Goal: Task Accomplishment & Management: Use online tool/utility

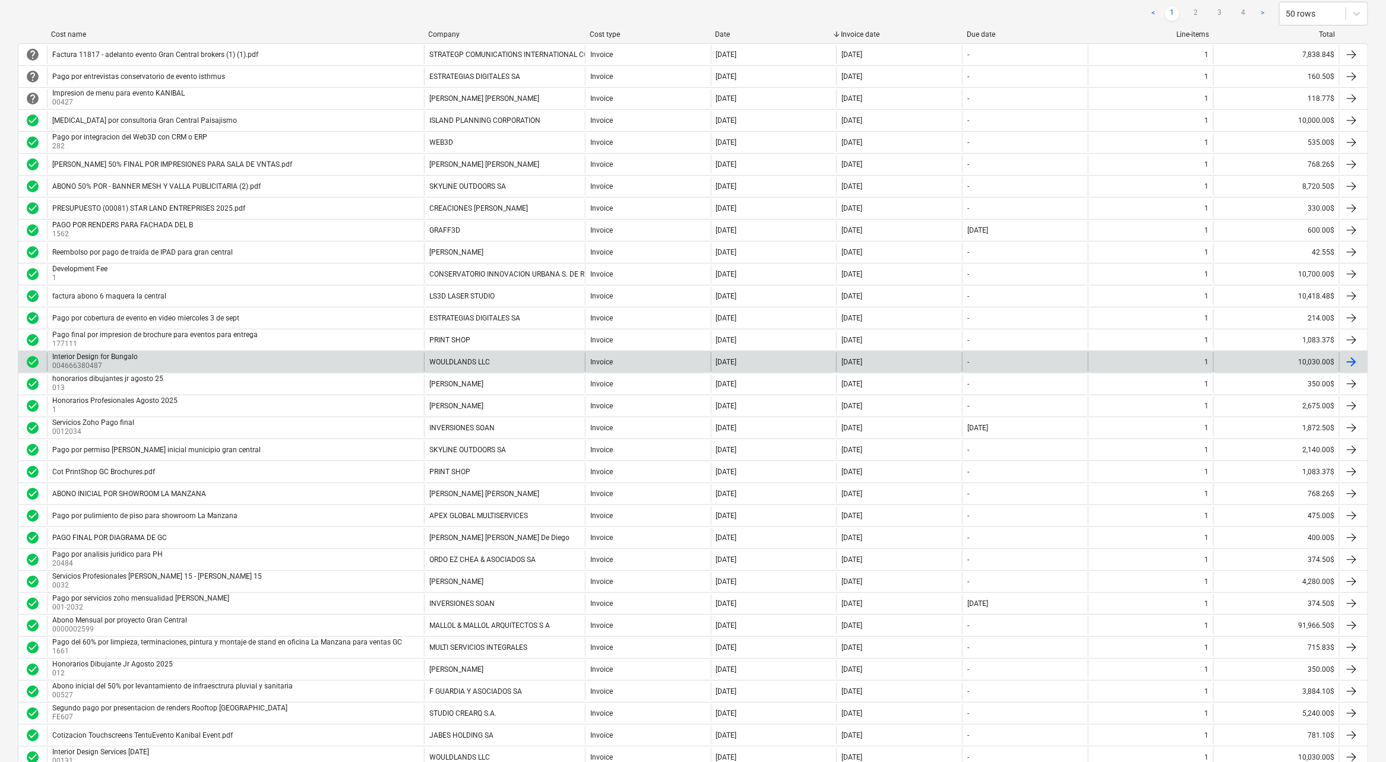
scroll to position [158, 0]
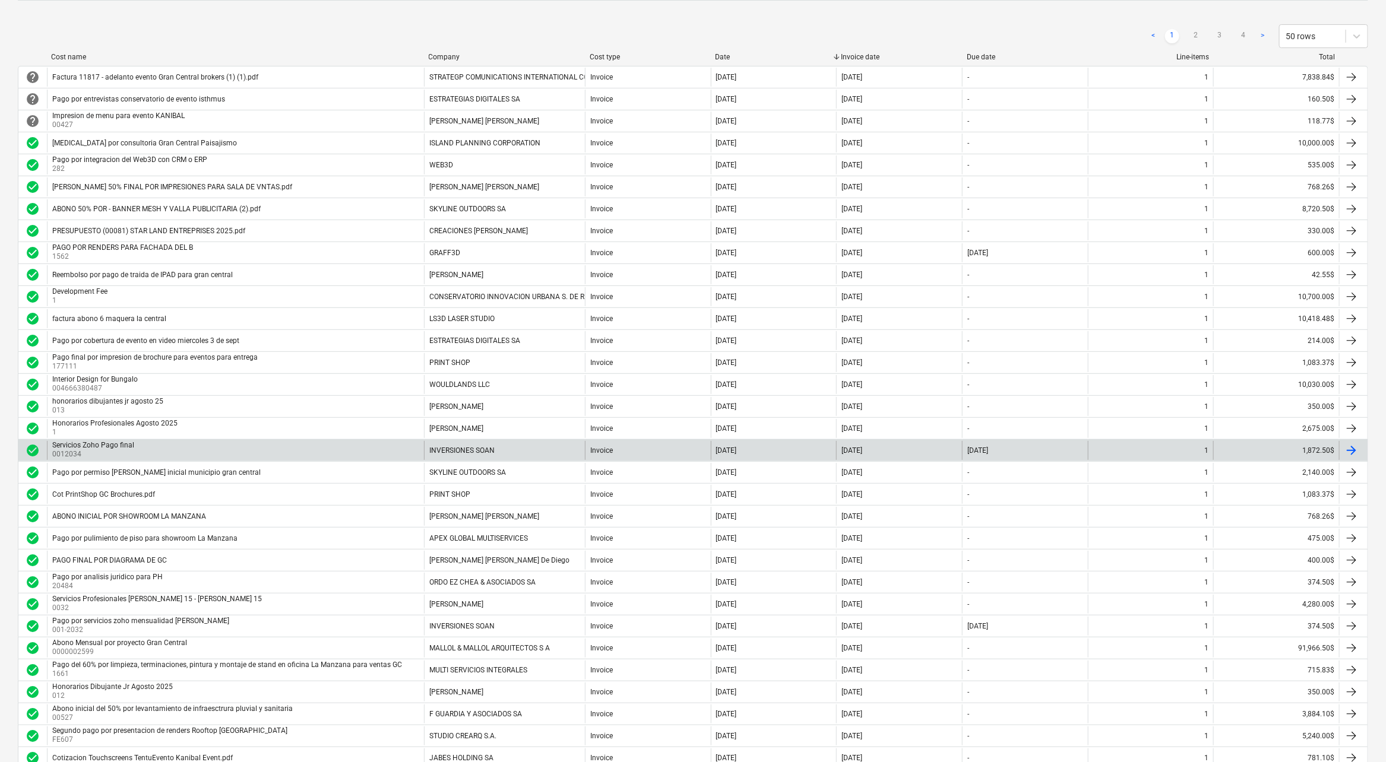
click at [76, 441] on div "Servicios Zoho Pago final" at bounding box center [93, 445] width 82 height 8
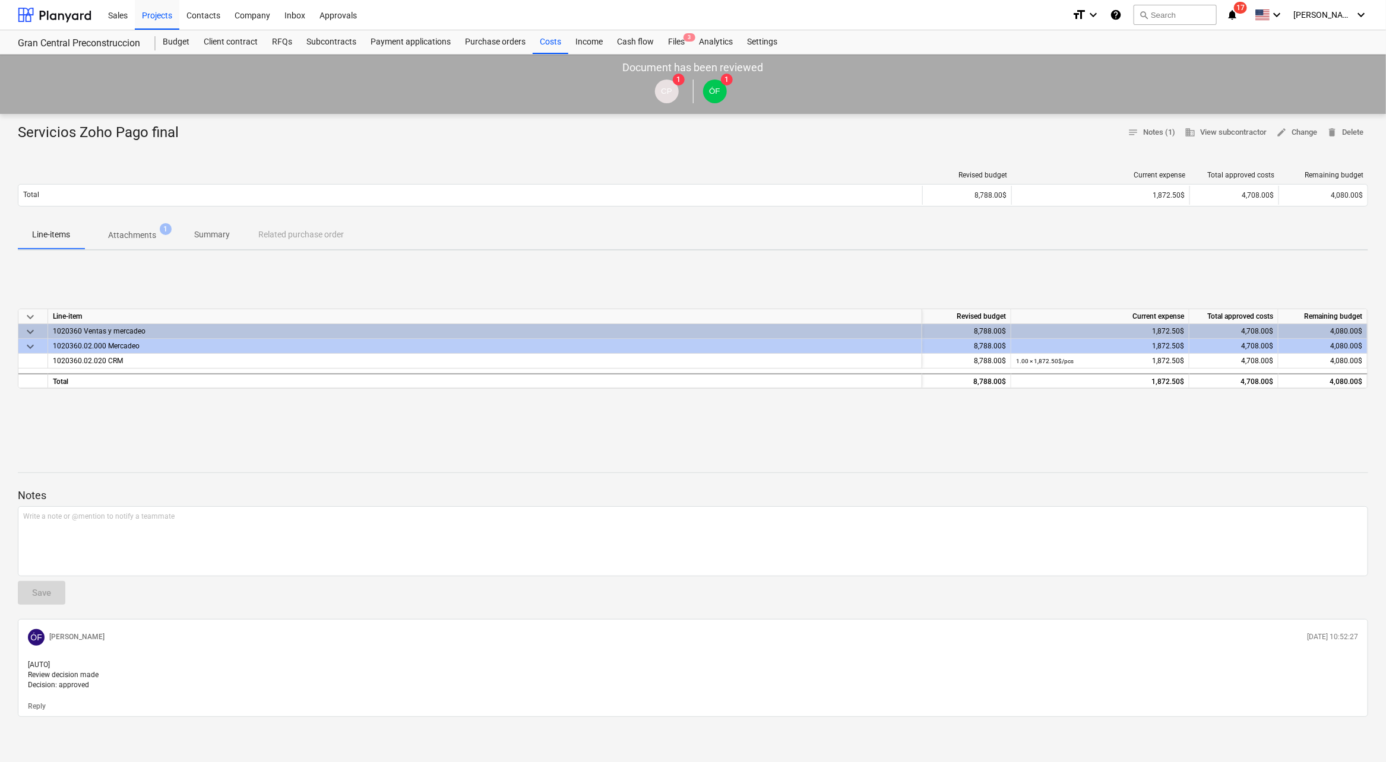
click at [147, 243] on span "Attachments 1" at bounding box center [132, 234] width 96 height 21
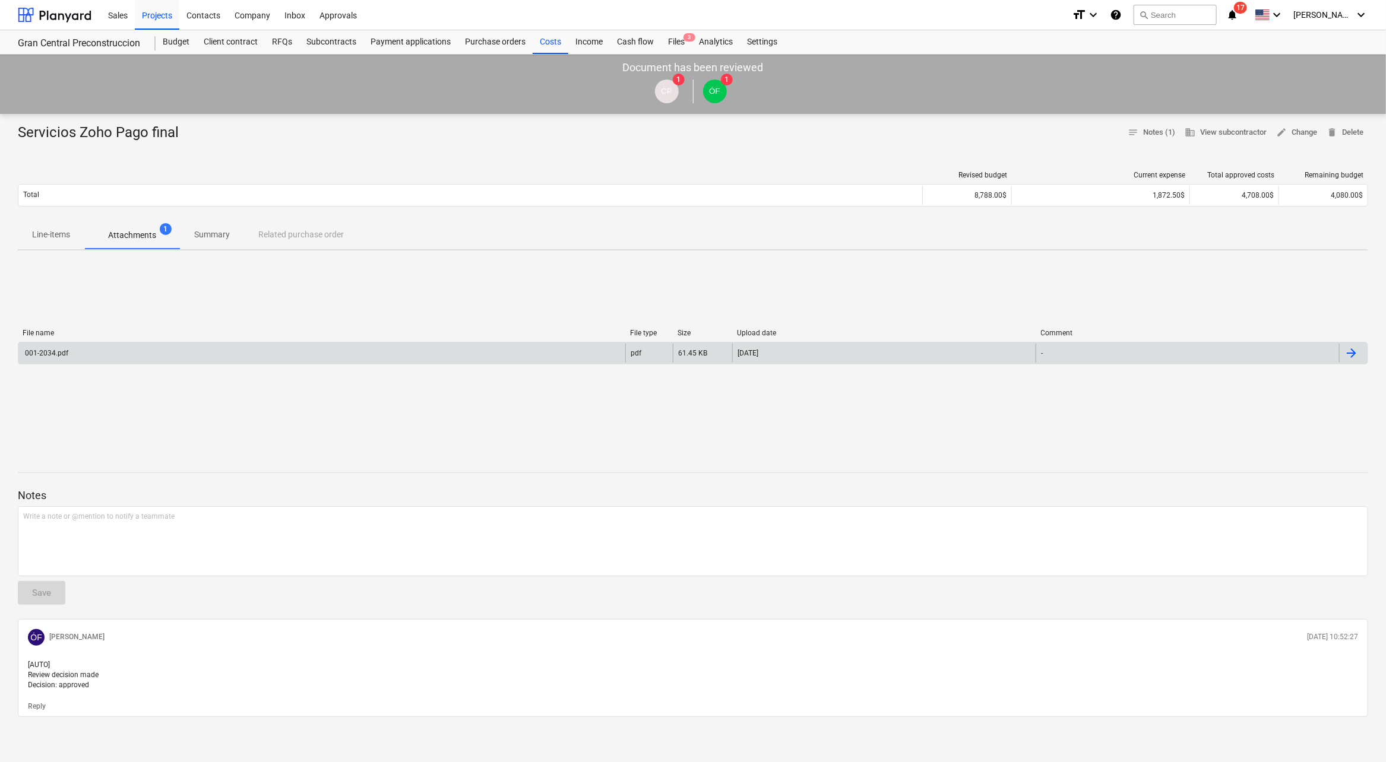
click at [68, 342] on div "001-2034.pdf pdf 61.45 KB [DATE] -" at bounding box center [693, 353] width 1350 height 23
click at [78, 350] on div "001-2034.pdf" at bounding box center [321, 353] width 607 height 19
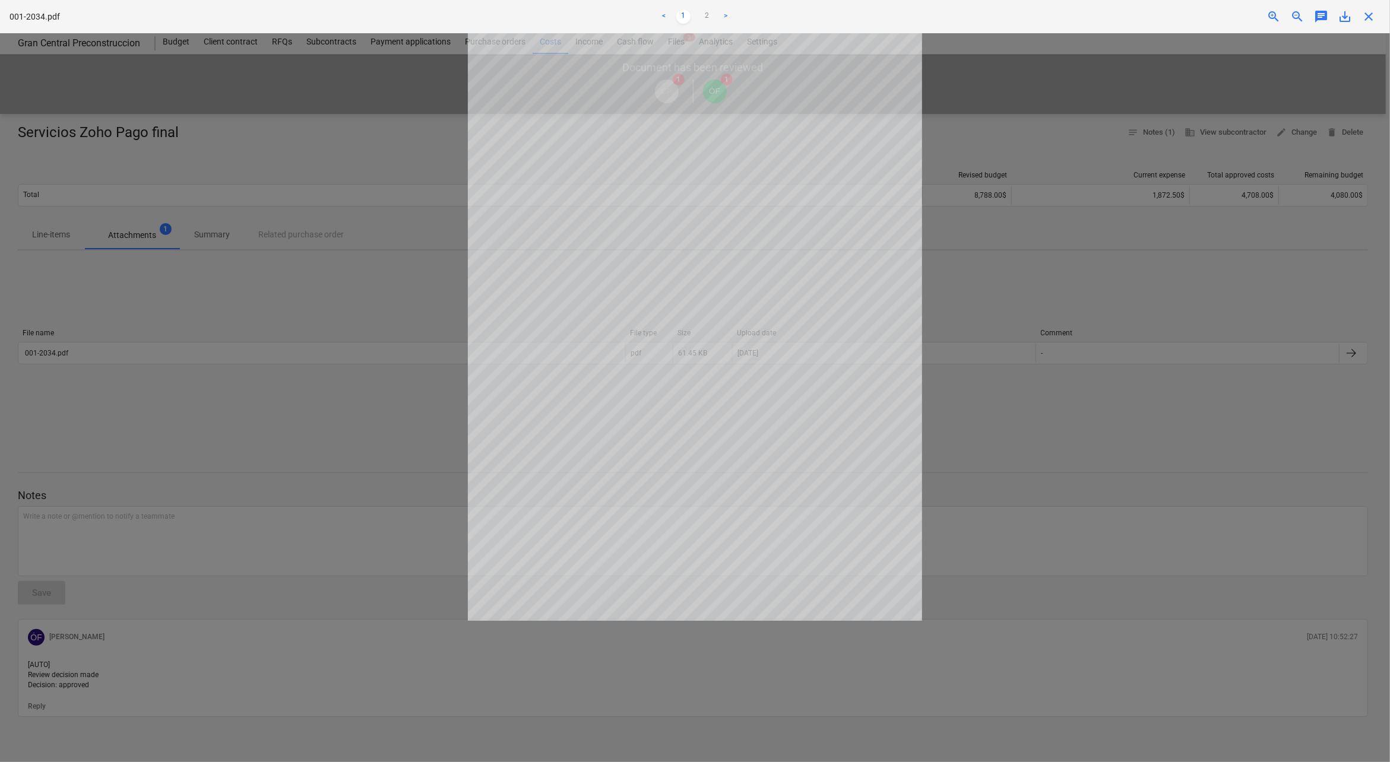
click at [1045, 270] on div at bounding box center [695, 397] width 1390 height 729
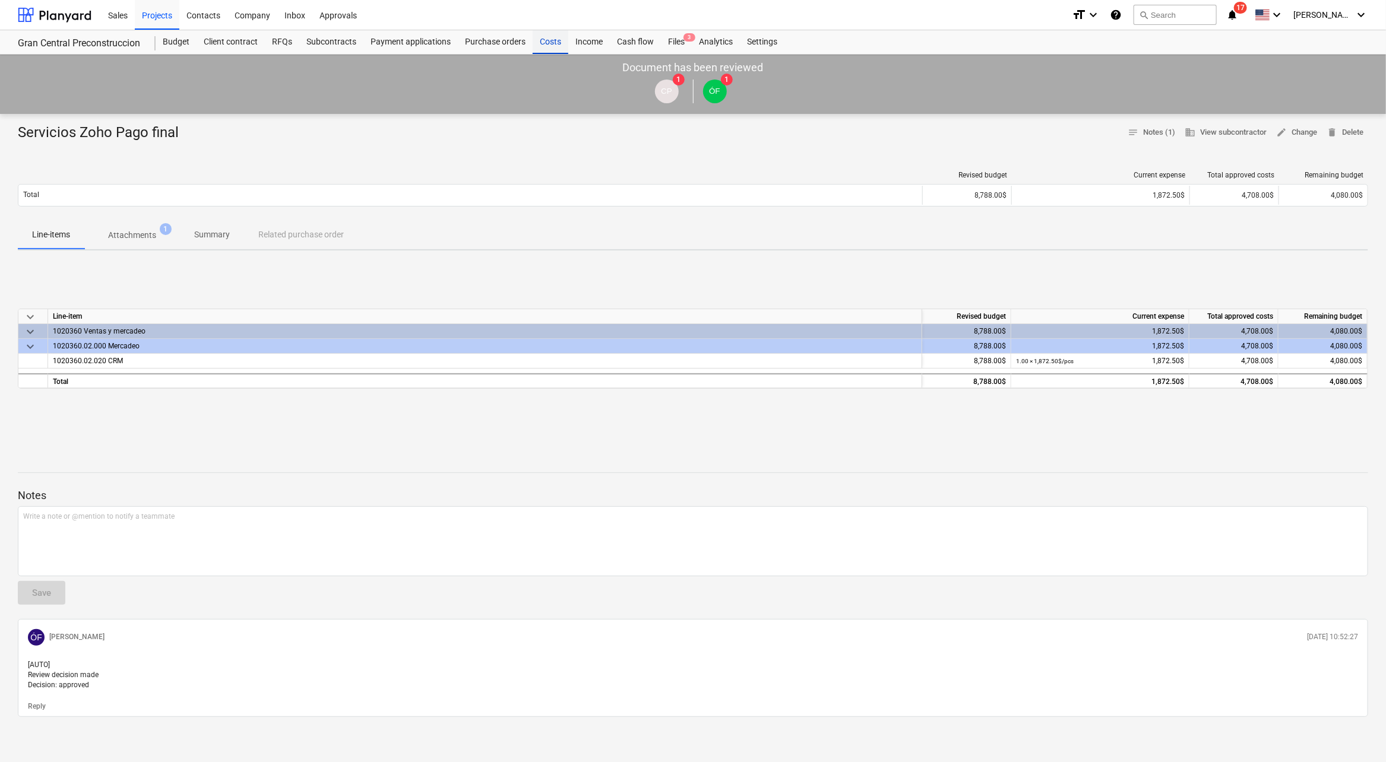
click at [549, 39] on div "Costs" at bounding box center [551, 42] width 36 height 24
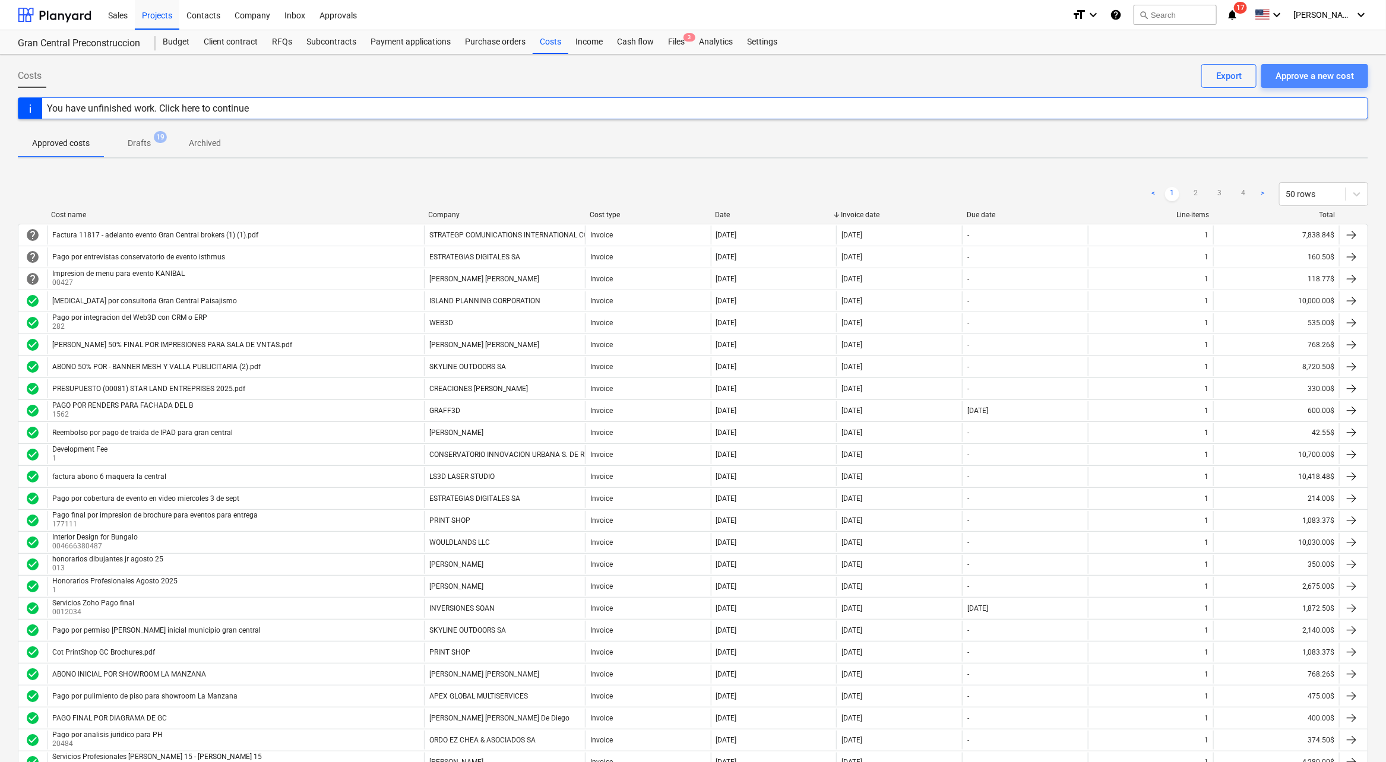
click at [1323, 69] on div "Approve a new cost" at bounding box center [1314, 75] width 78 height 15
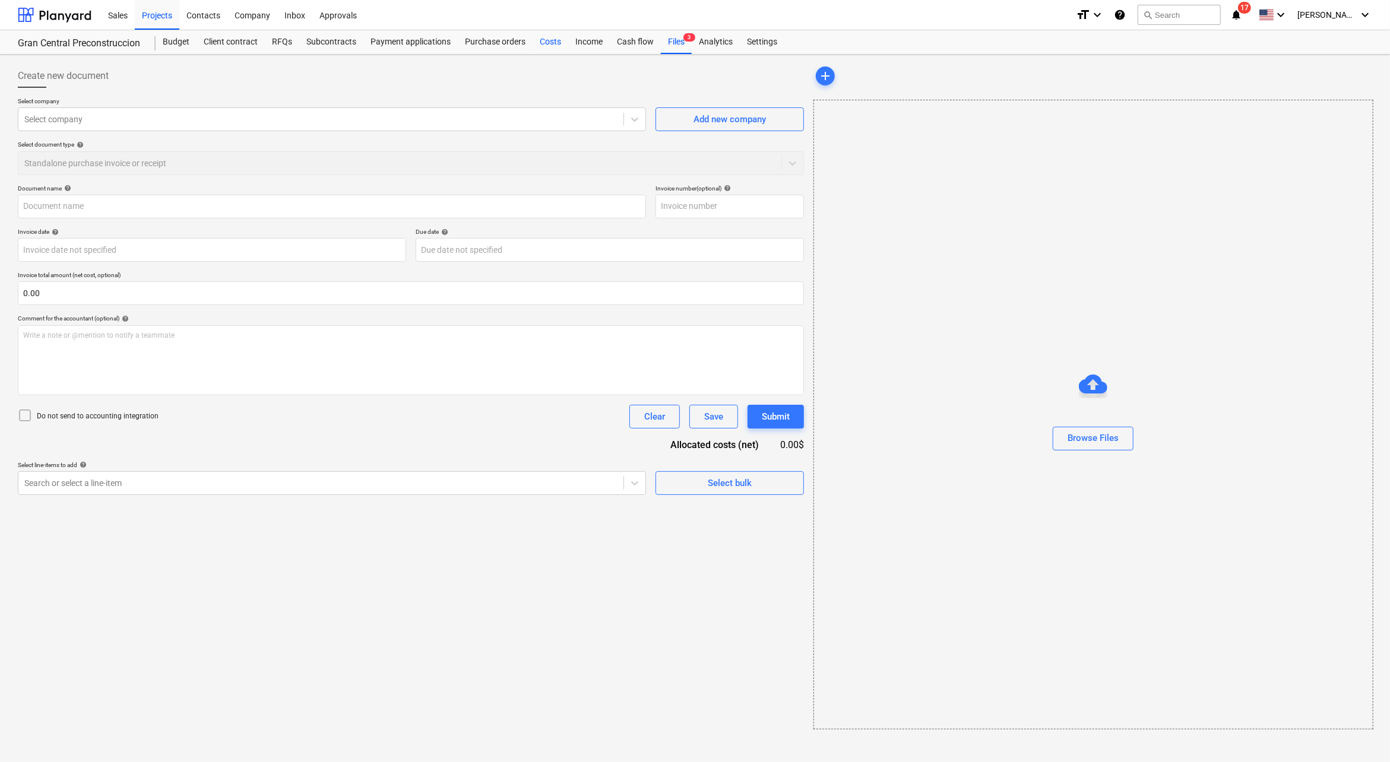
click at [556, 42] on div "Costs" at bounding box center [551, 42] width 36 height 24
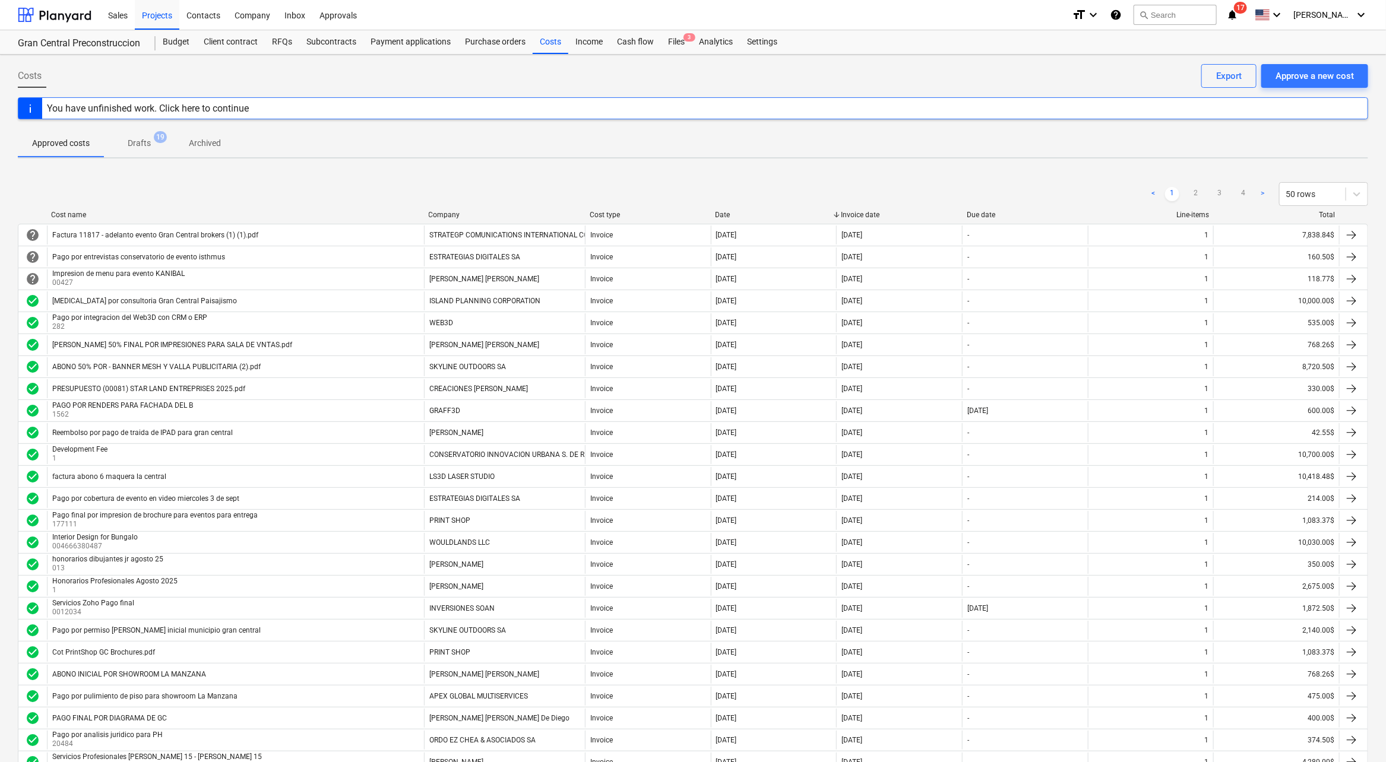
click at [464, 211] on div "Company" at bounding box center [504, 215] width 151 height 8
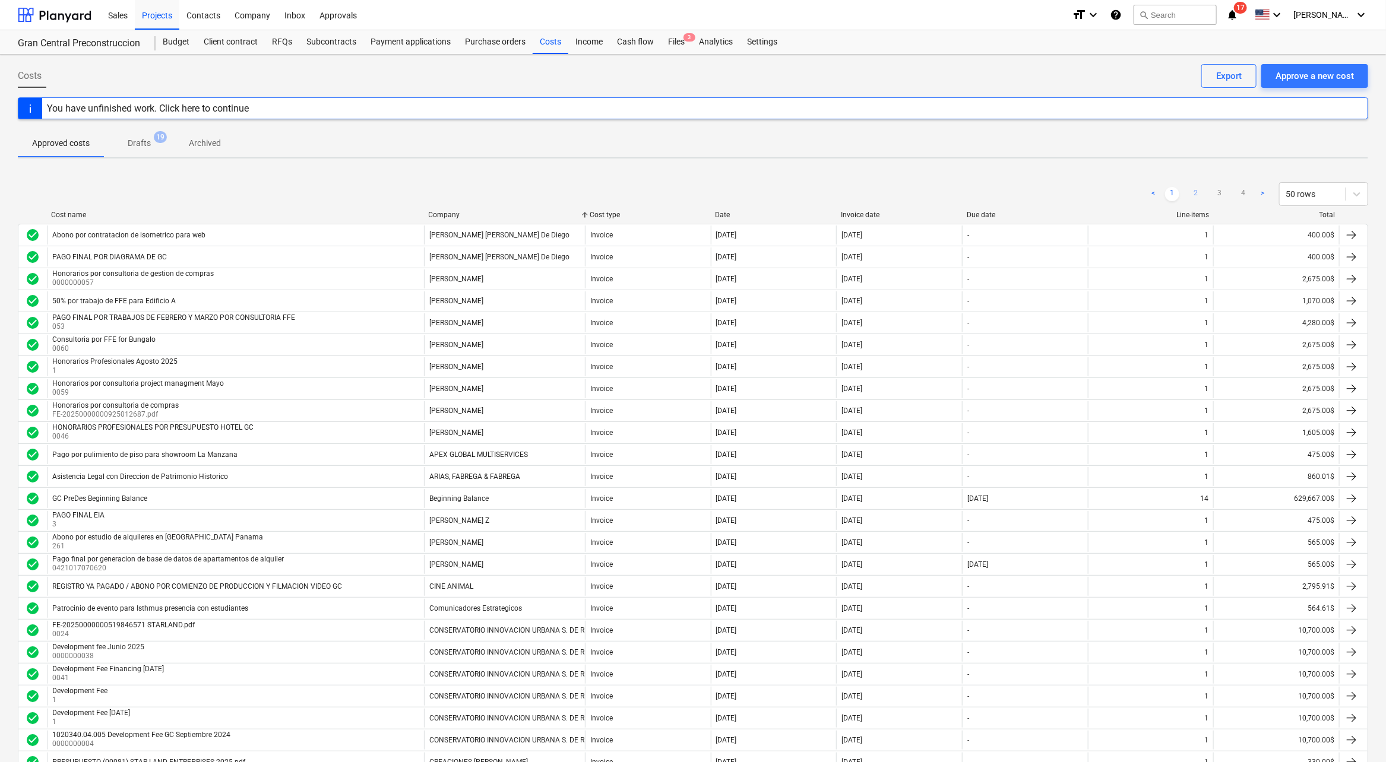
click at [1189, 192] on link "2" at bounding box center [1196, 194] width 14 height 14
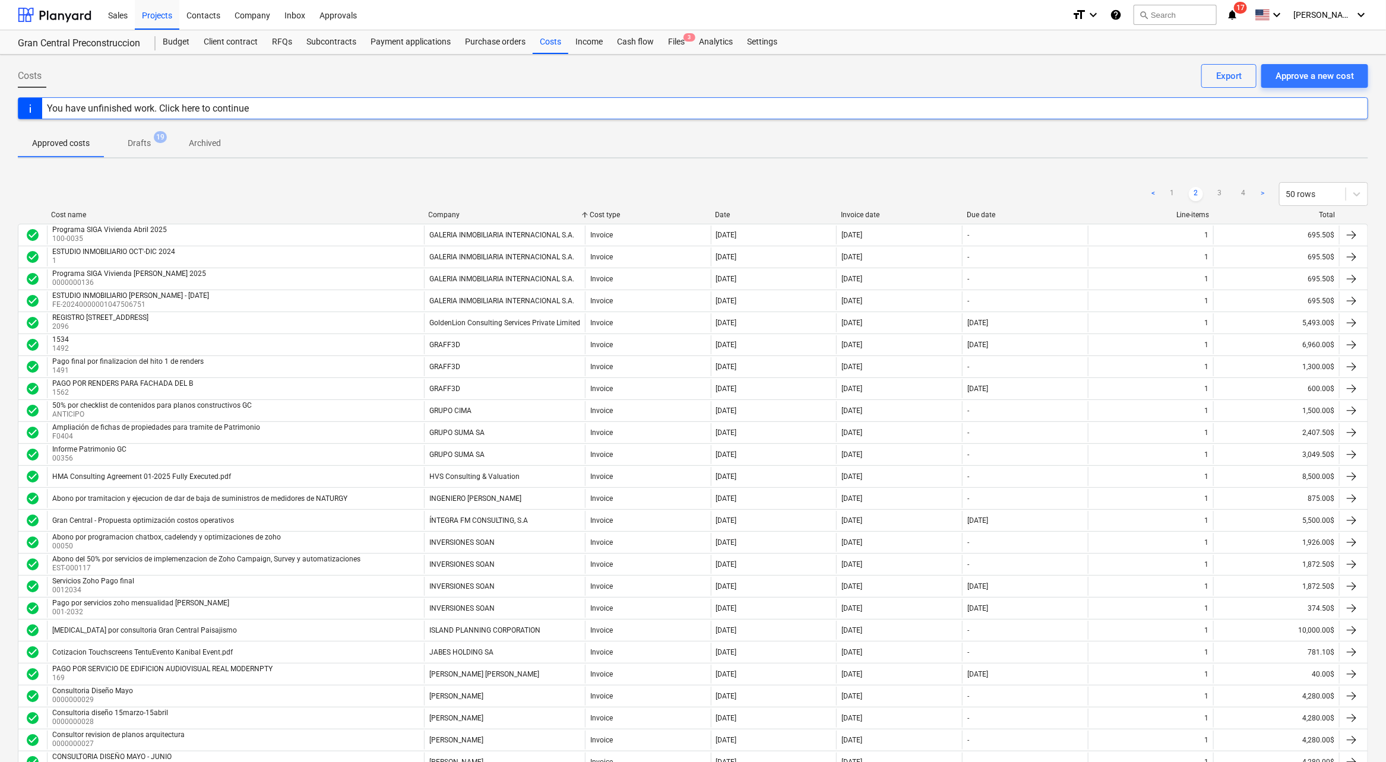
click at [550, 51] on div "Costs" at bounding box center [551, 42] width 36 height 24
click at [1352, 81] on div "Approve a new cost" at bounding box center [1314, 75] width 78 height 15
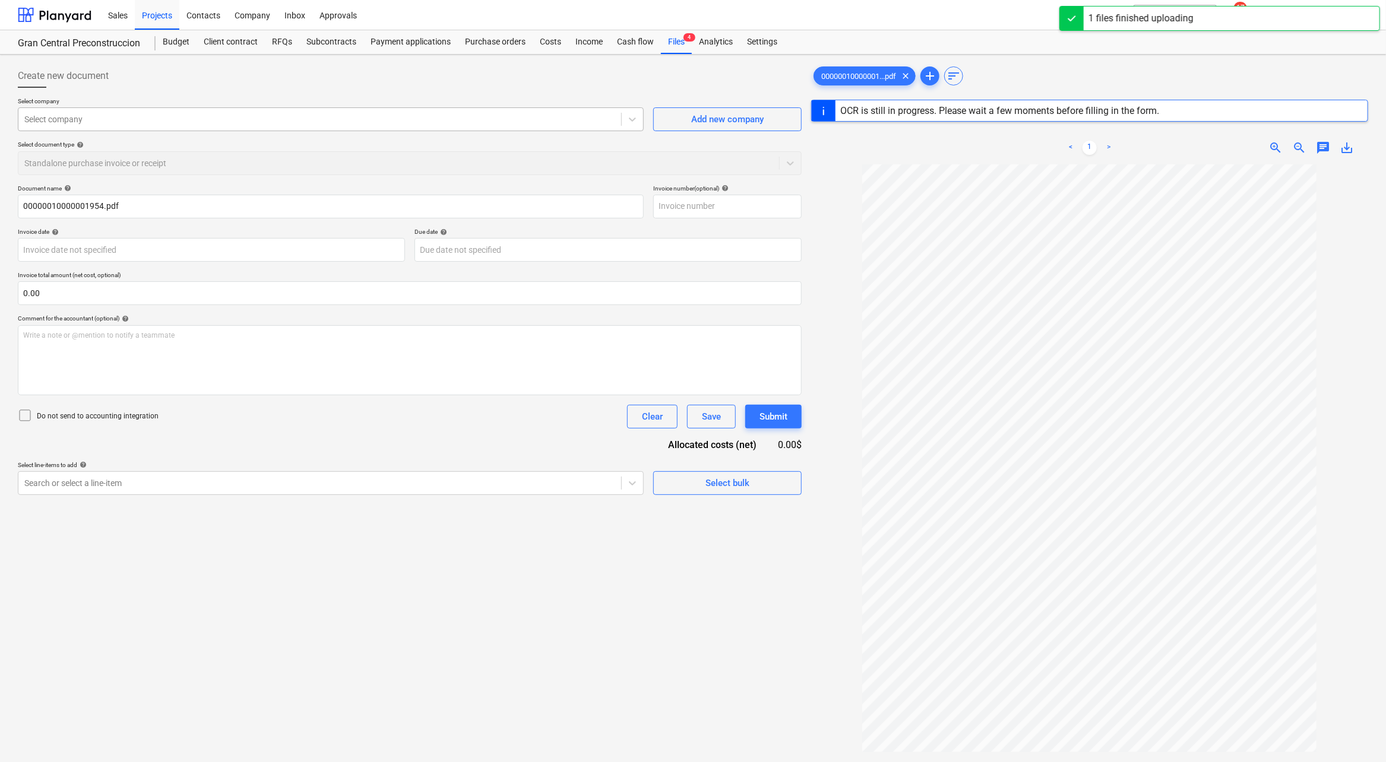
click at [263, 121] on div at bounding box center [319, 119] width 591 height 12
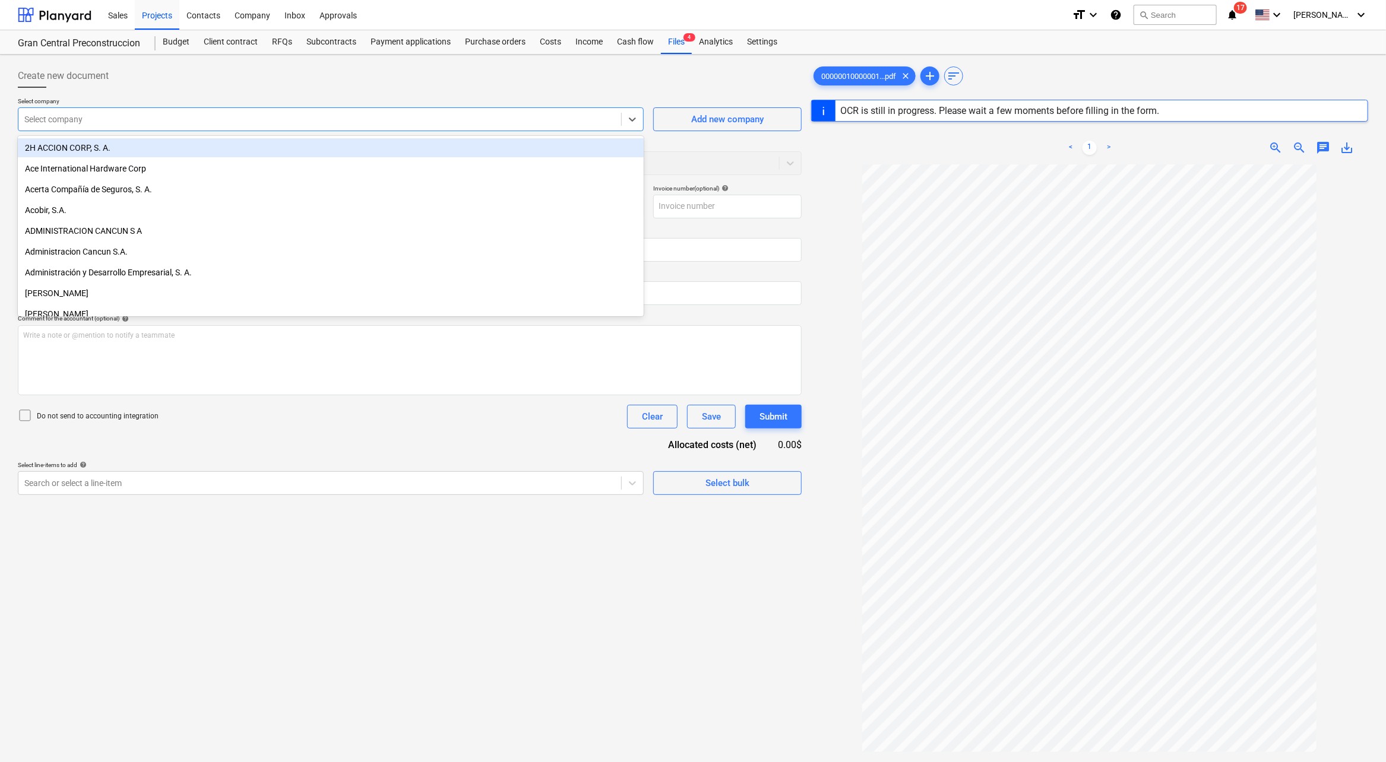
type input "0000001954"
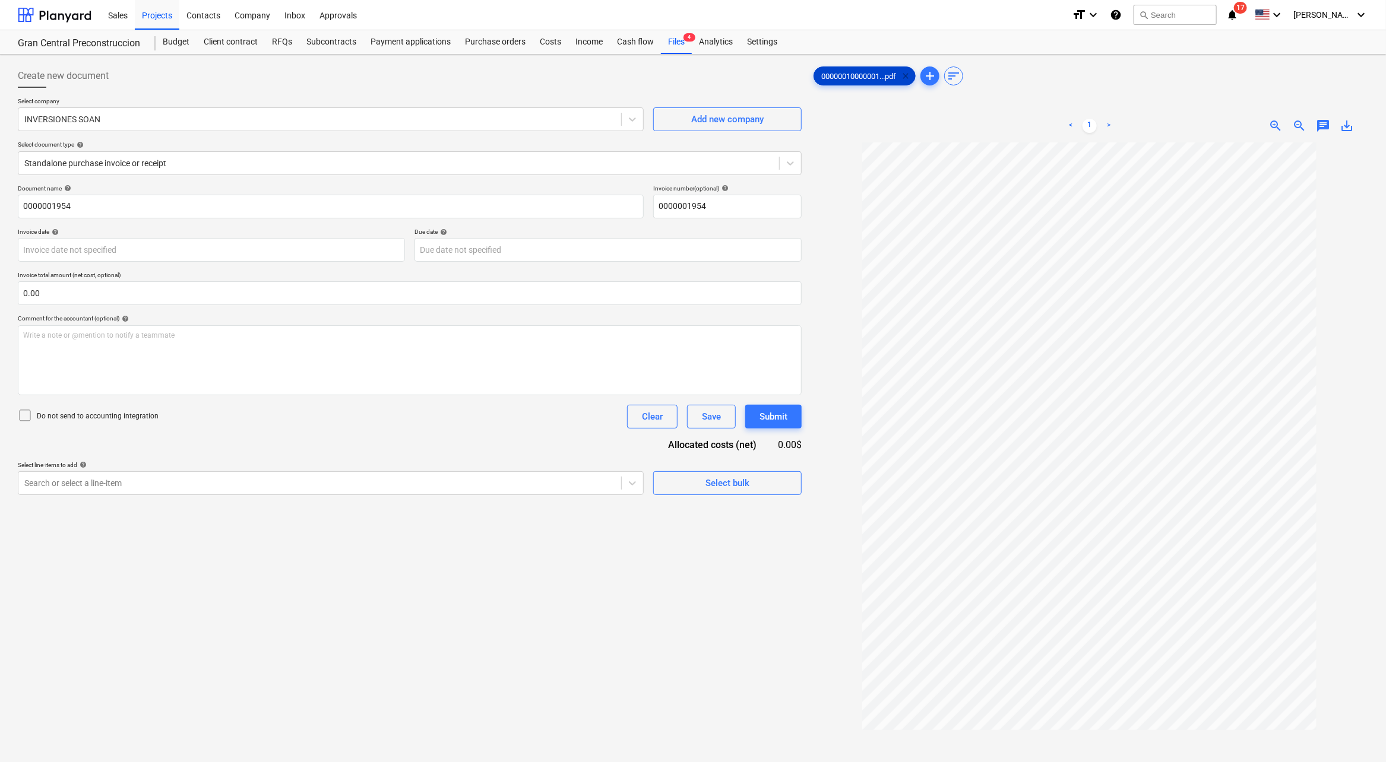
click at [907, 72] on span "clear" at bounding box center [905, 76] width 14 height 14
click at [536, 50] on div "Costs" at bounding box center [551, 42] width 36 height 24
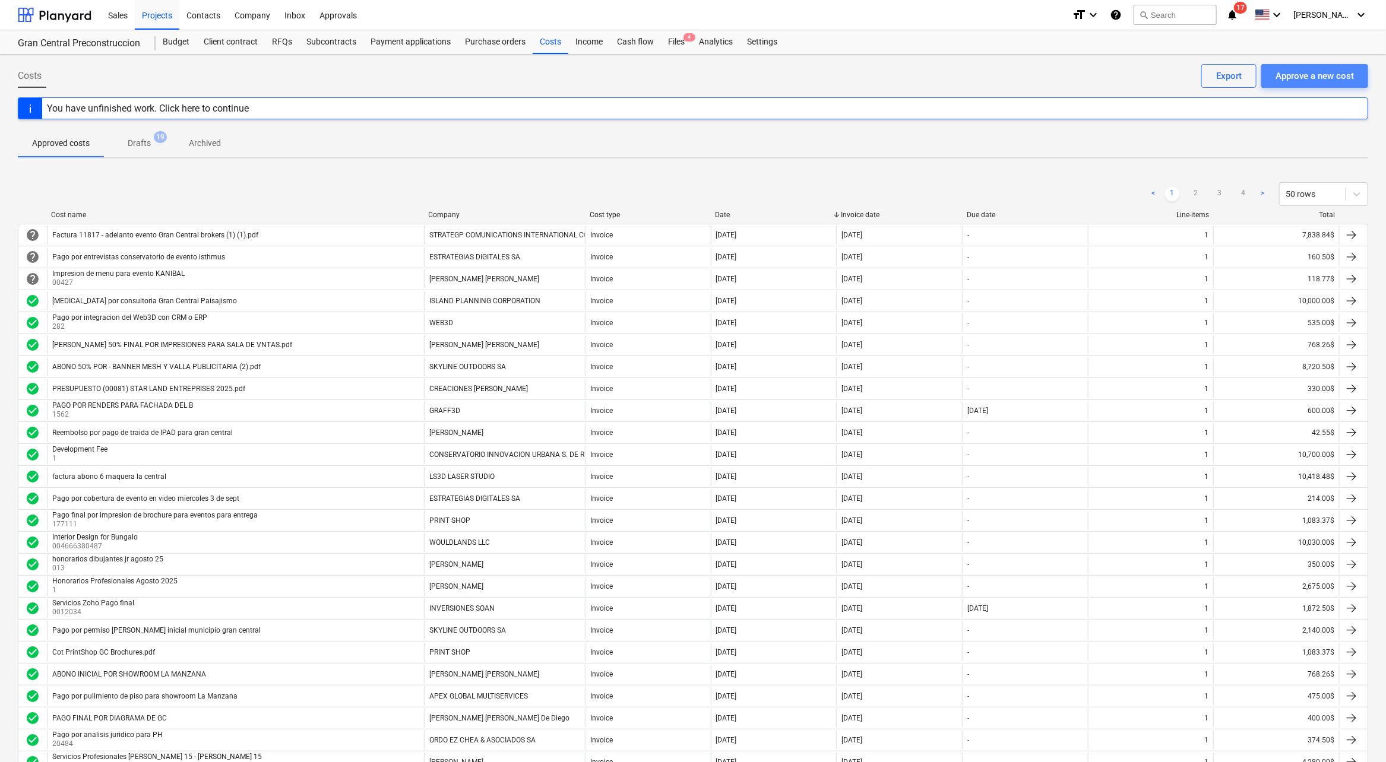
click at [1320, 75] on div "Approve a new cost" at bounding box center [1314, 75] width 78 height 15
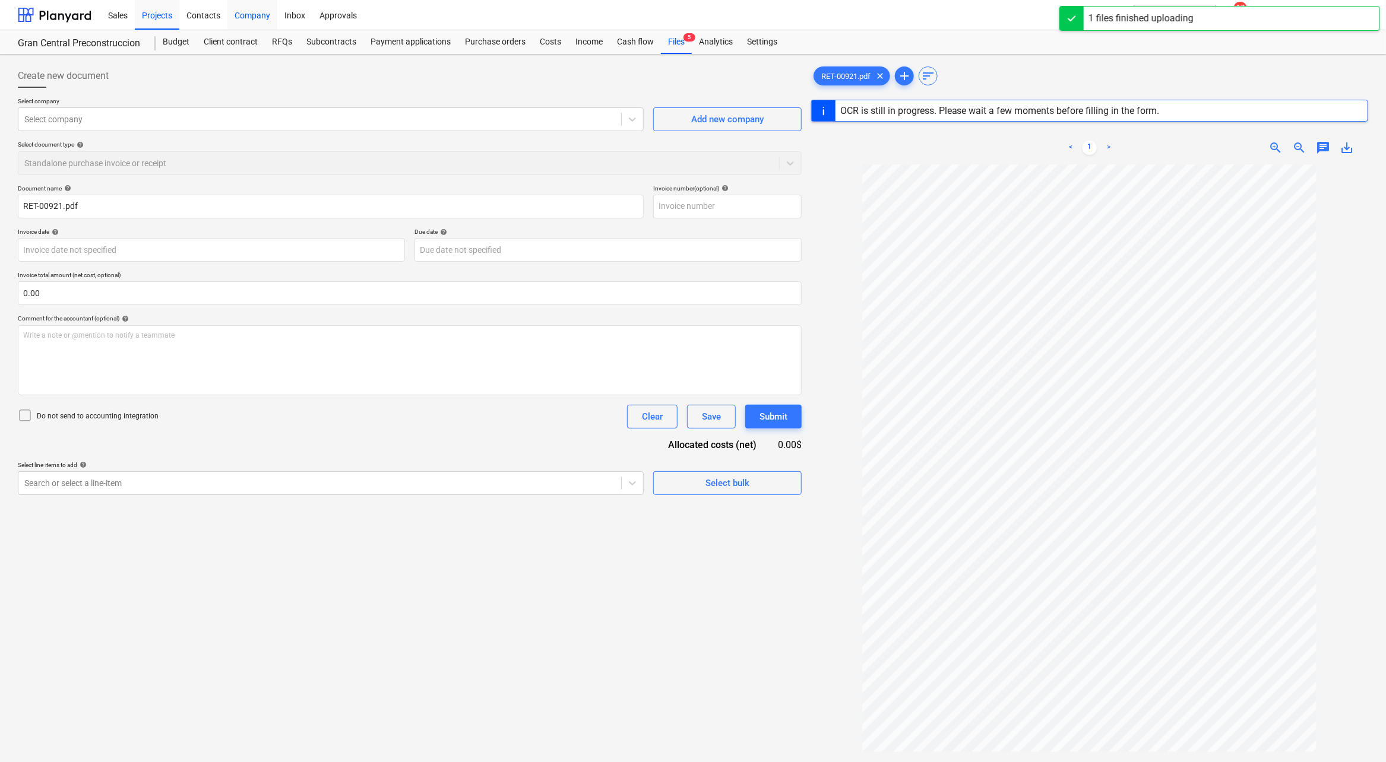
type input "RET-00921"
type input "[DATE]"
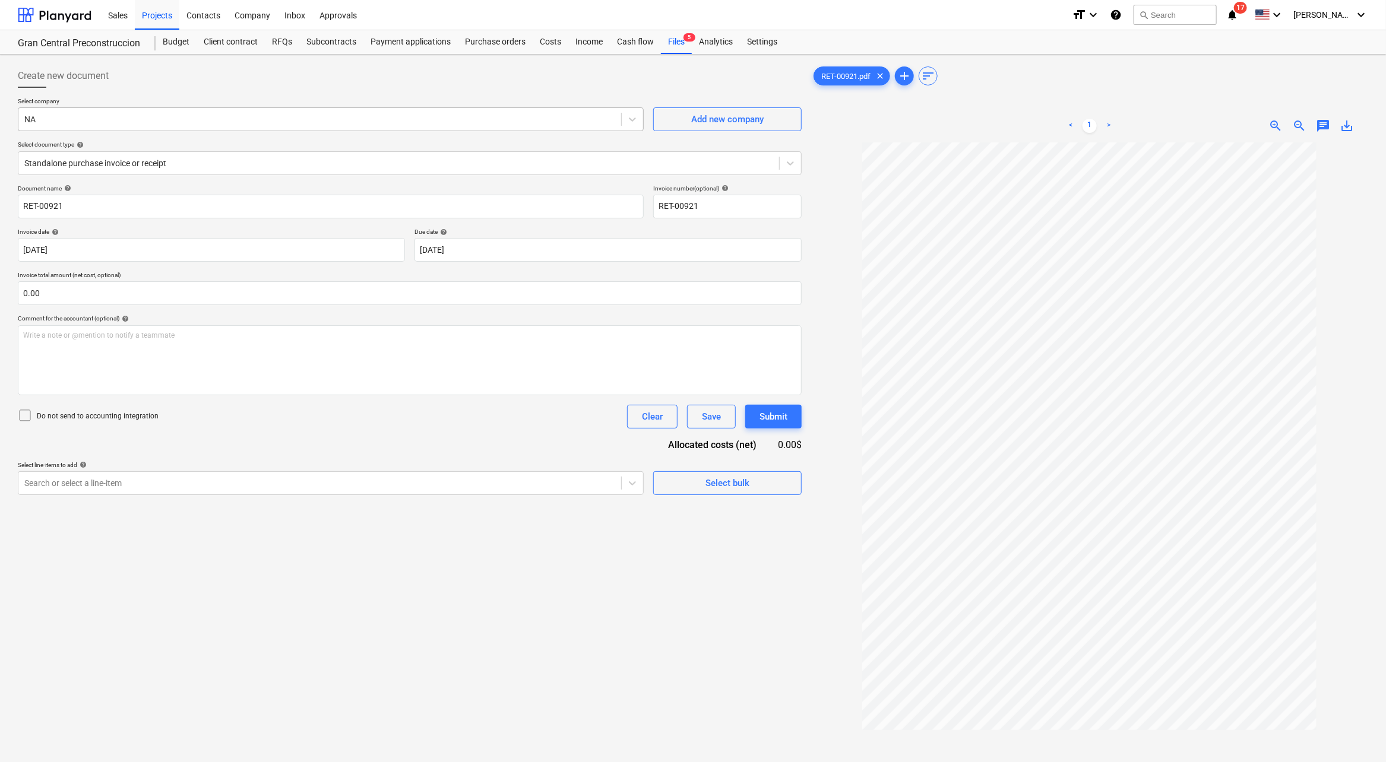
click at [142, 117] on div at bounding box center [319, 119] width 591 height 12
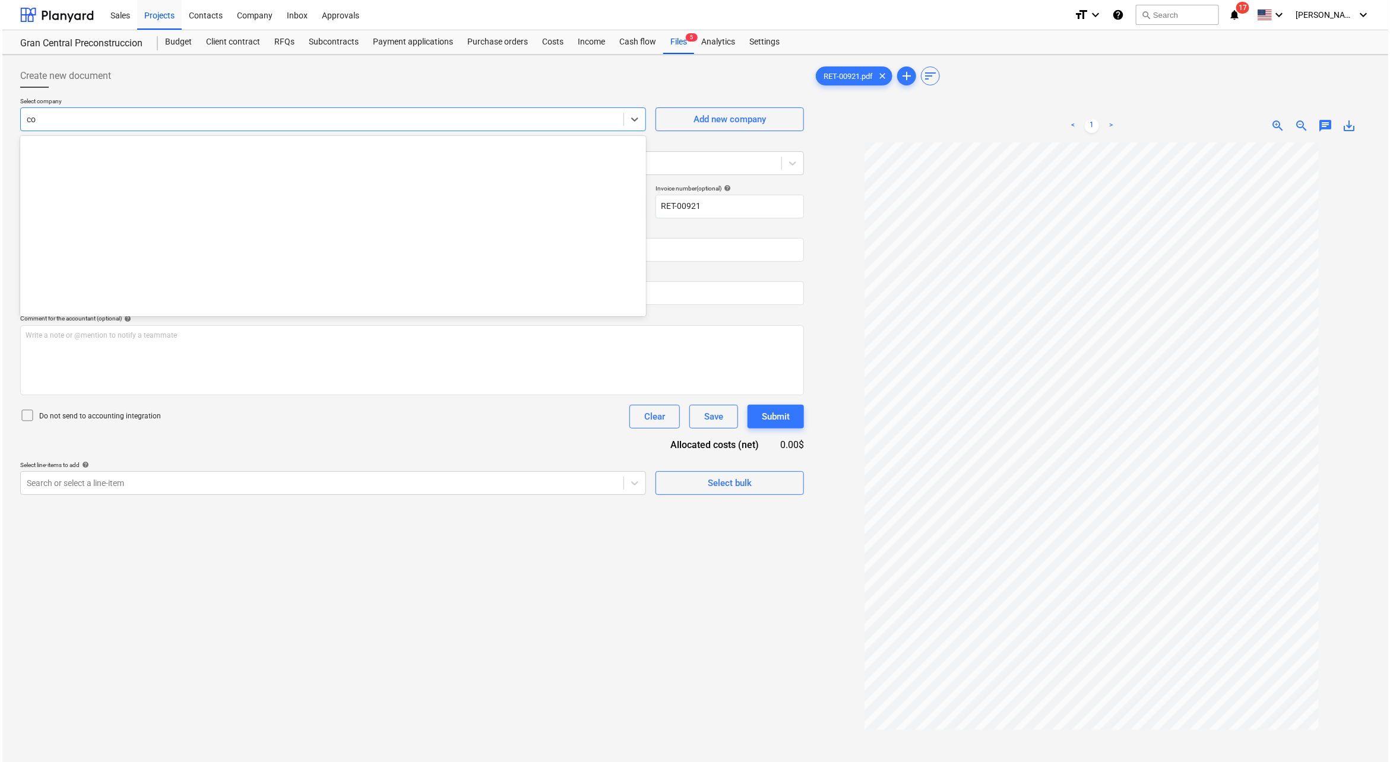
scroll to position [465, 0]
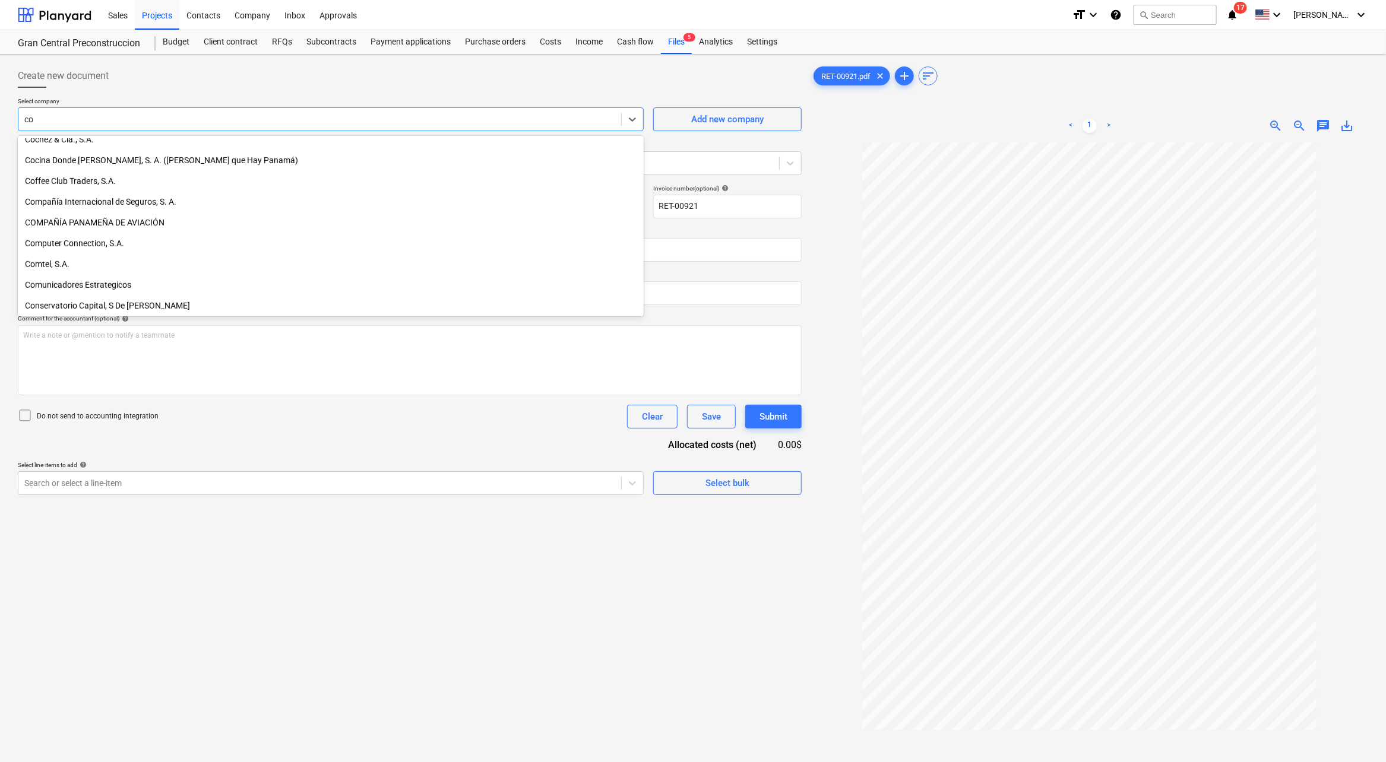
type input "c"
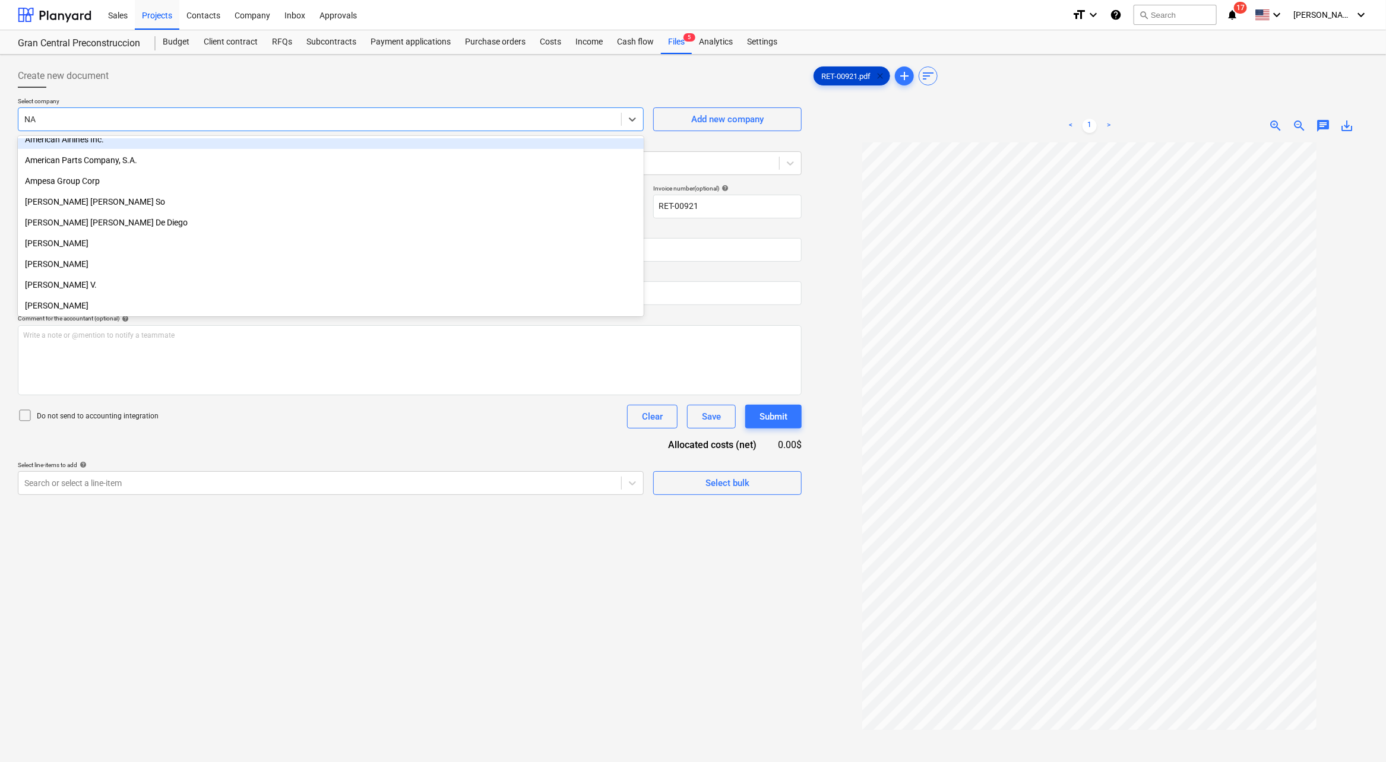
click at [882, 76] on span "clear" at bounding box center [880, 76] width 14 height 14
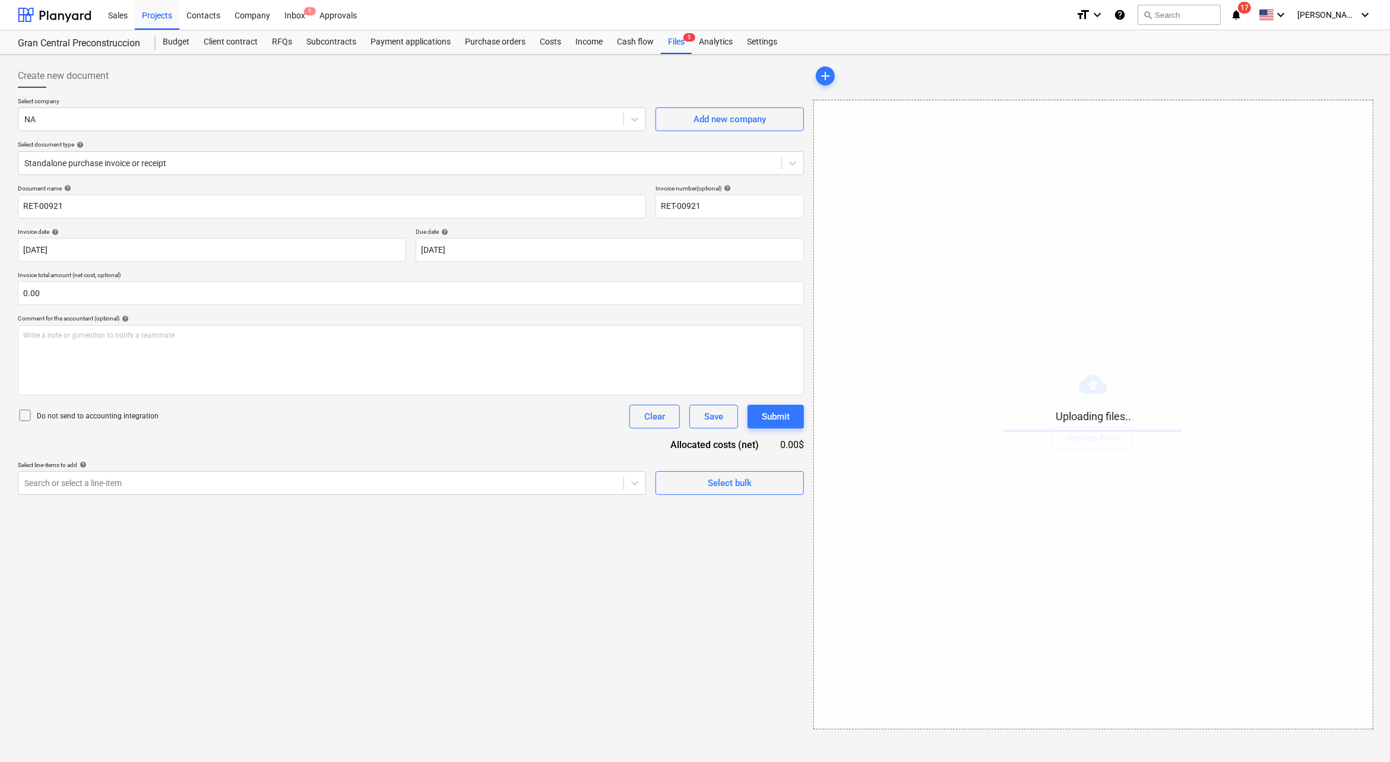
click at [118, 112] on div "NA" at bounding box center [320, 119] width 605 height 17
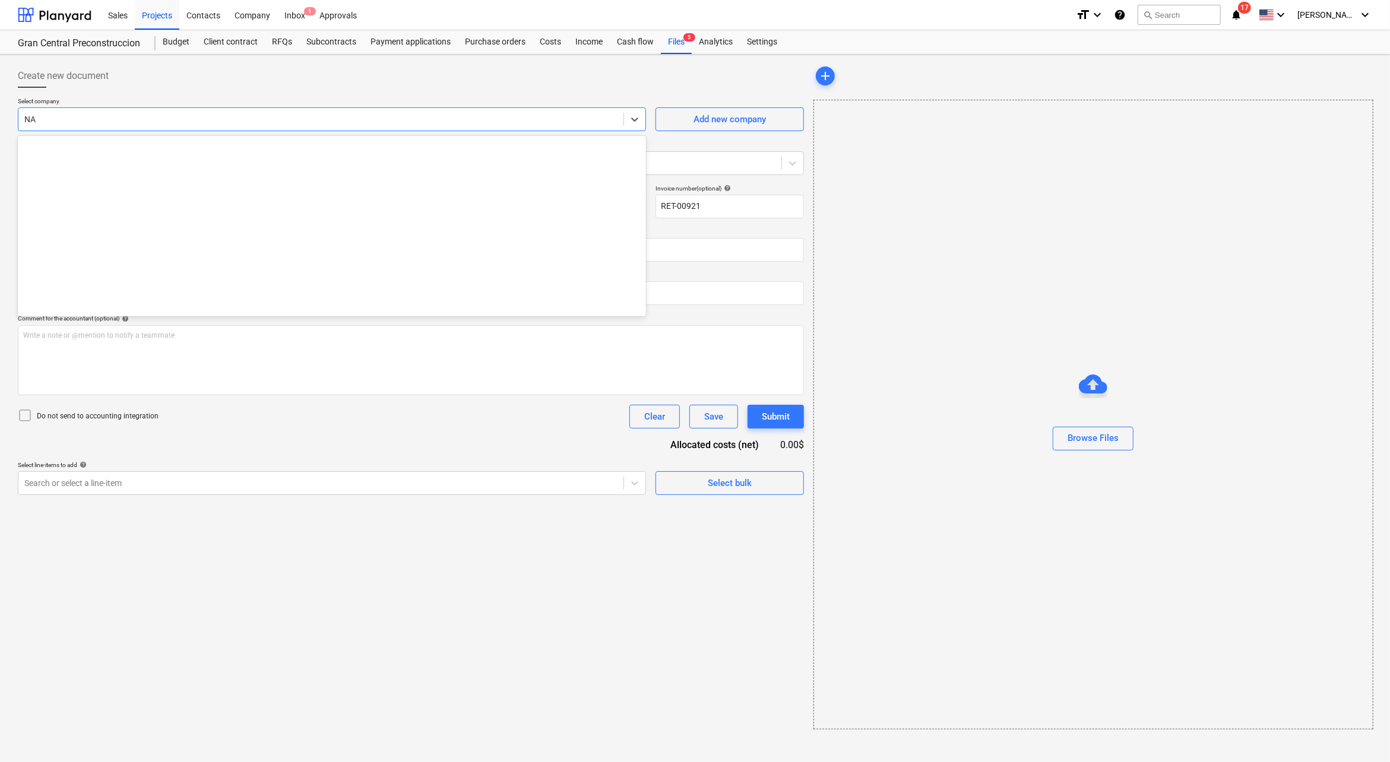
scroll to position [8665, 0]
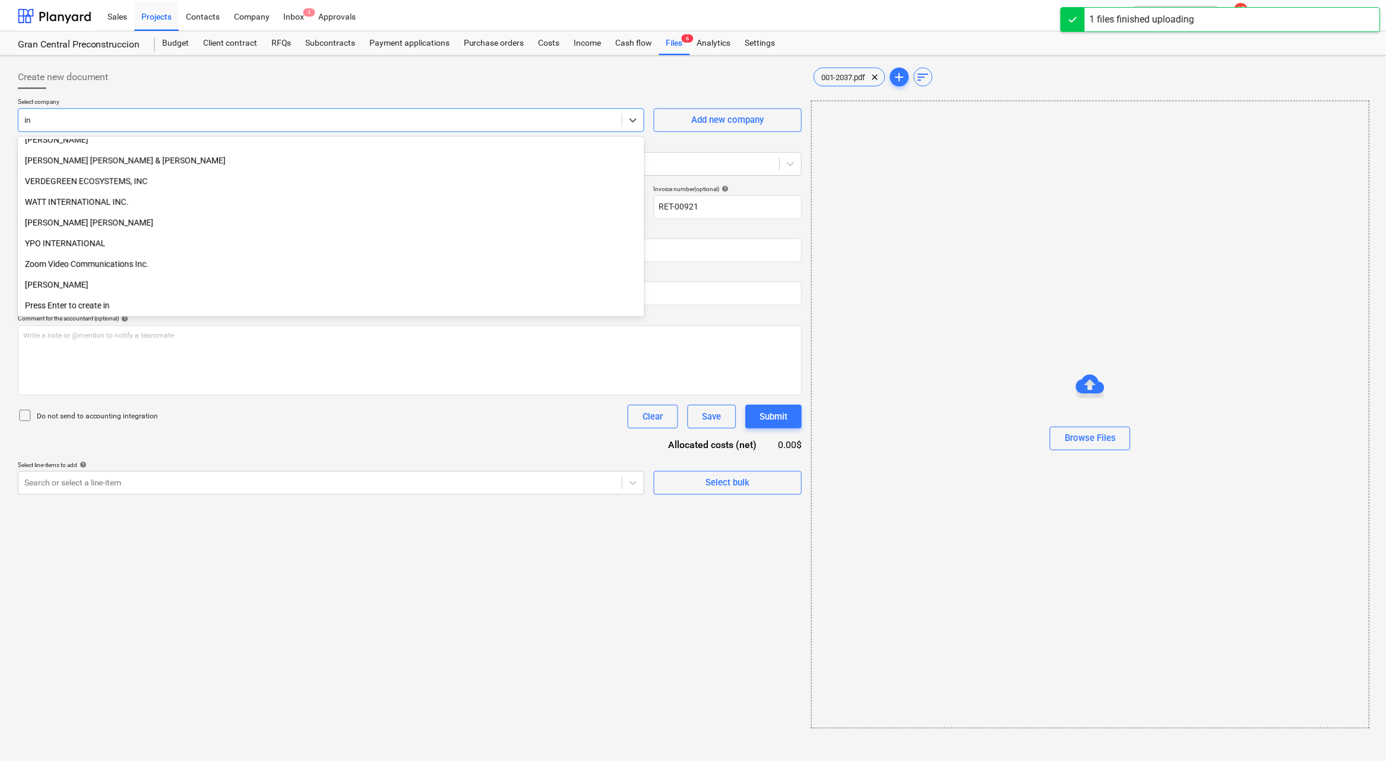
scroll to position [3333, 0]
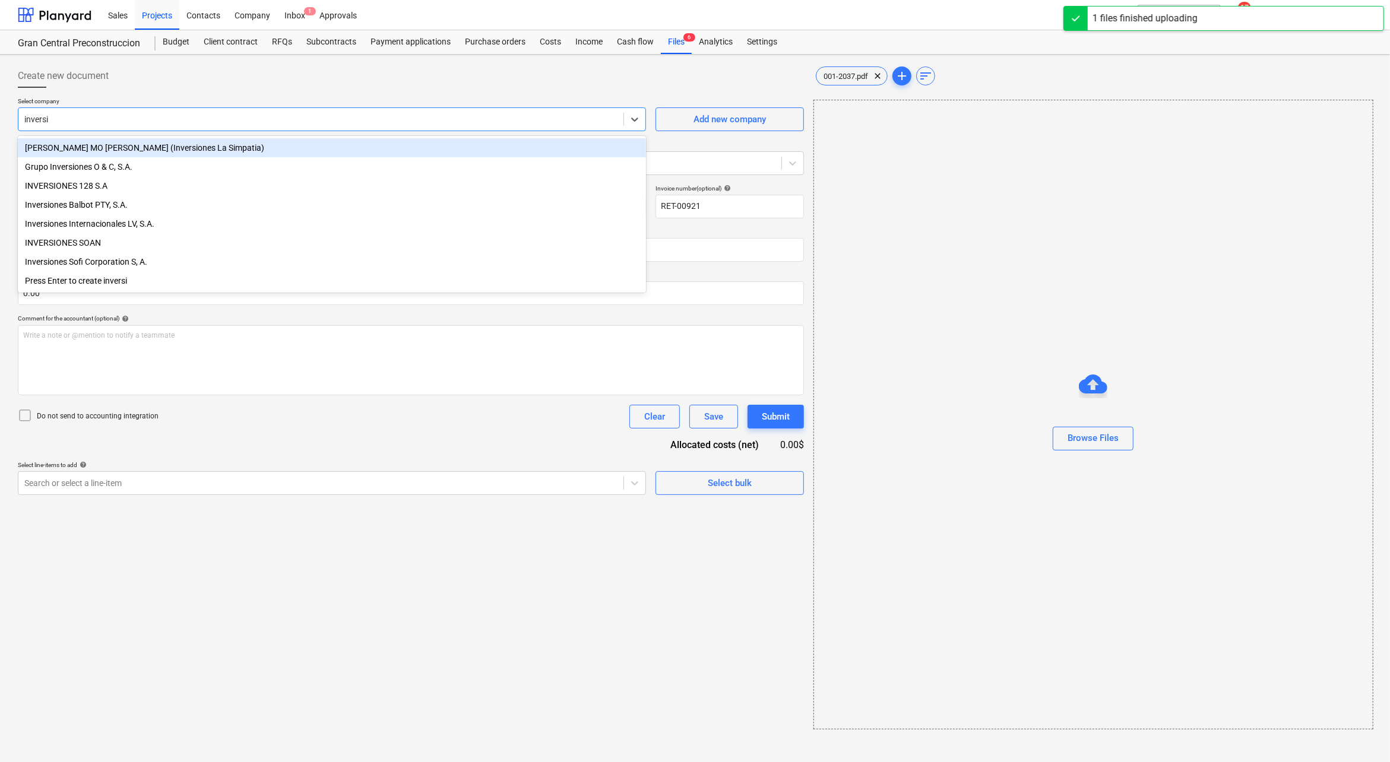
type input "inversio"
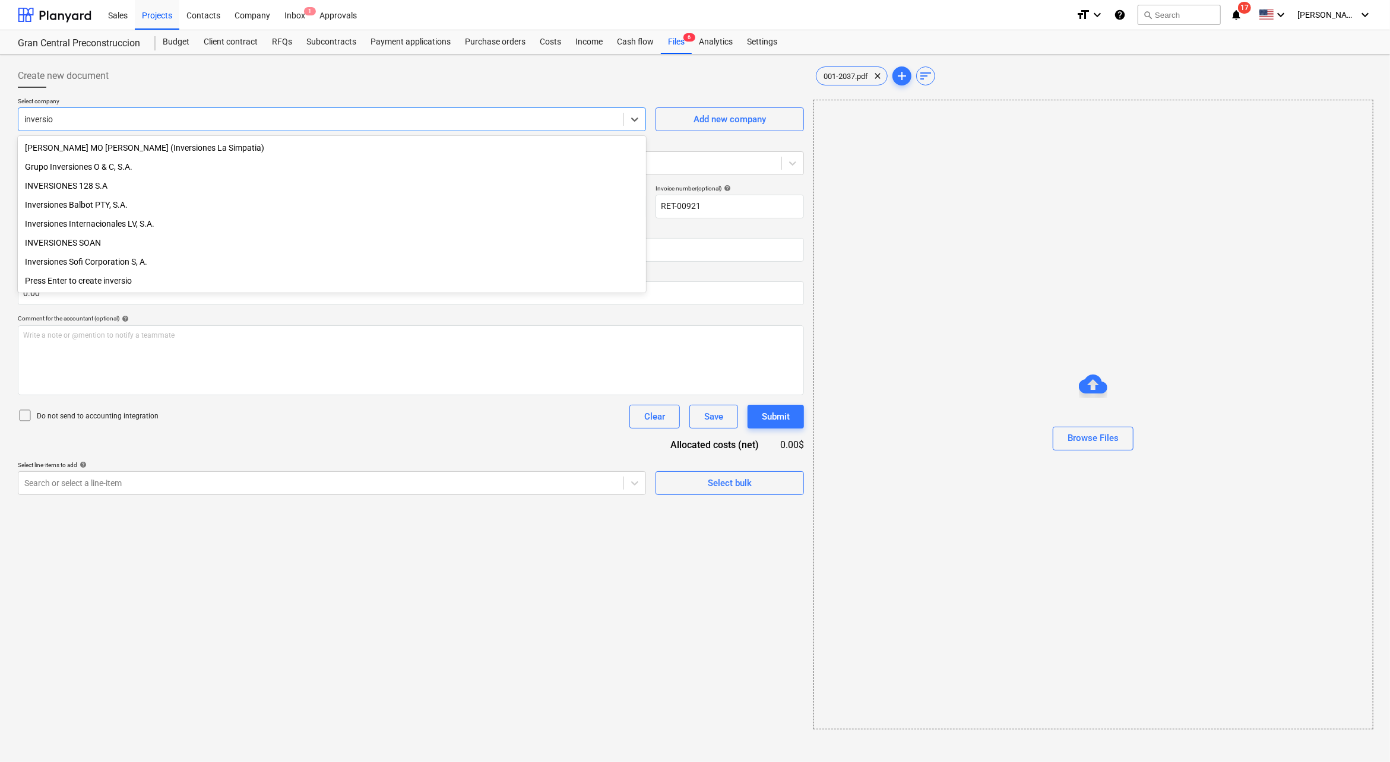
click at [63, 239] on div "INVERSIONES SOAN" at bounding box center [332, 242] width 628 height 19
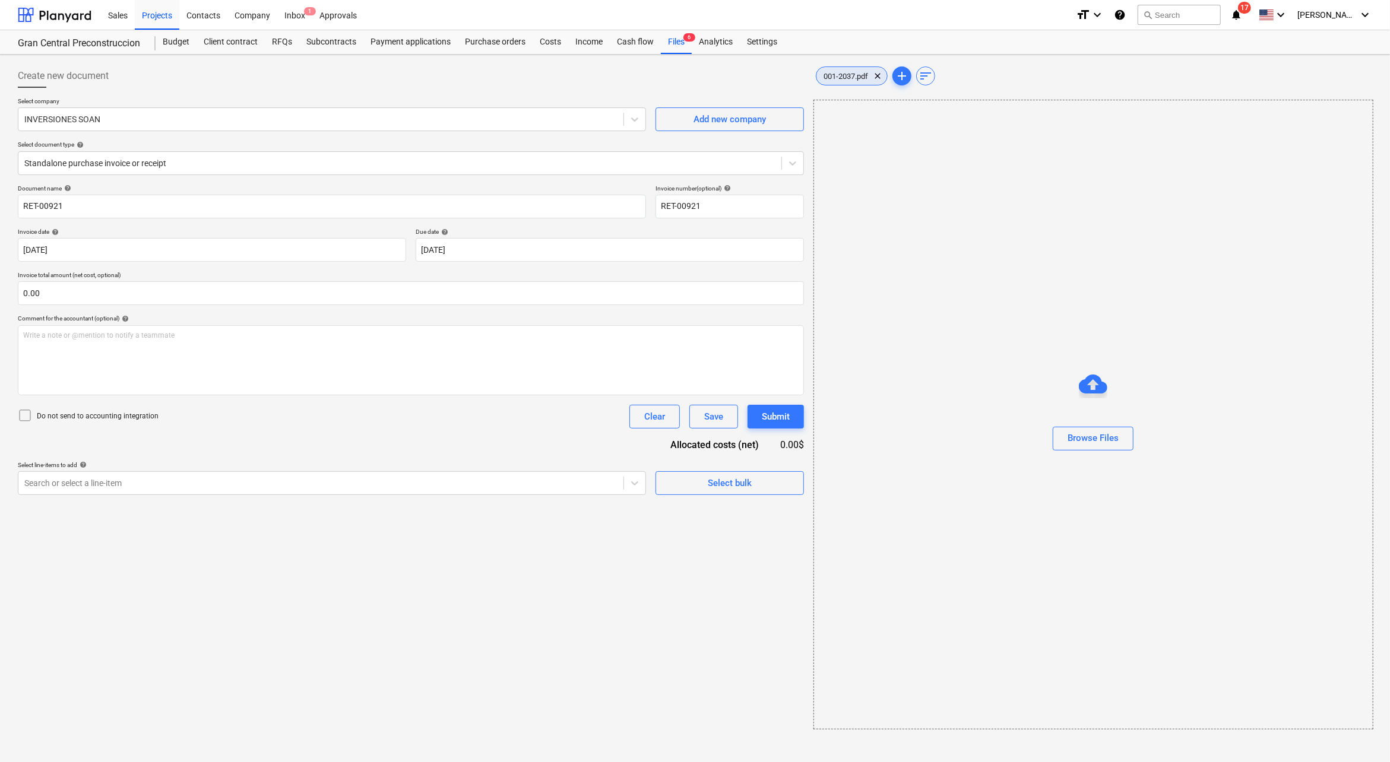
click at [821, 75] on span "001-2037.pdf" at bounding box center [845, 76] width 59 height 9
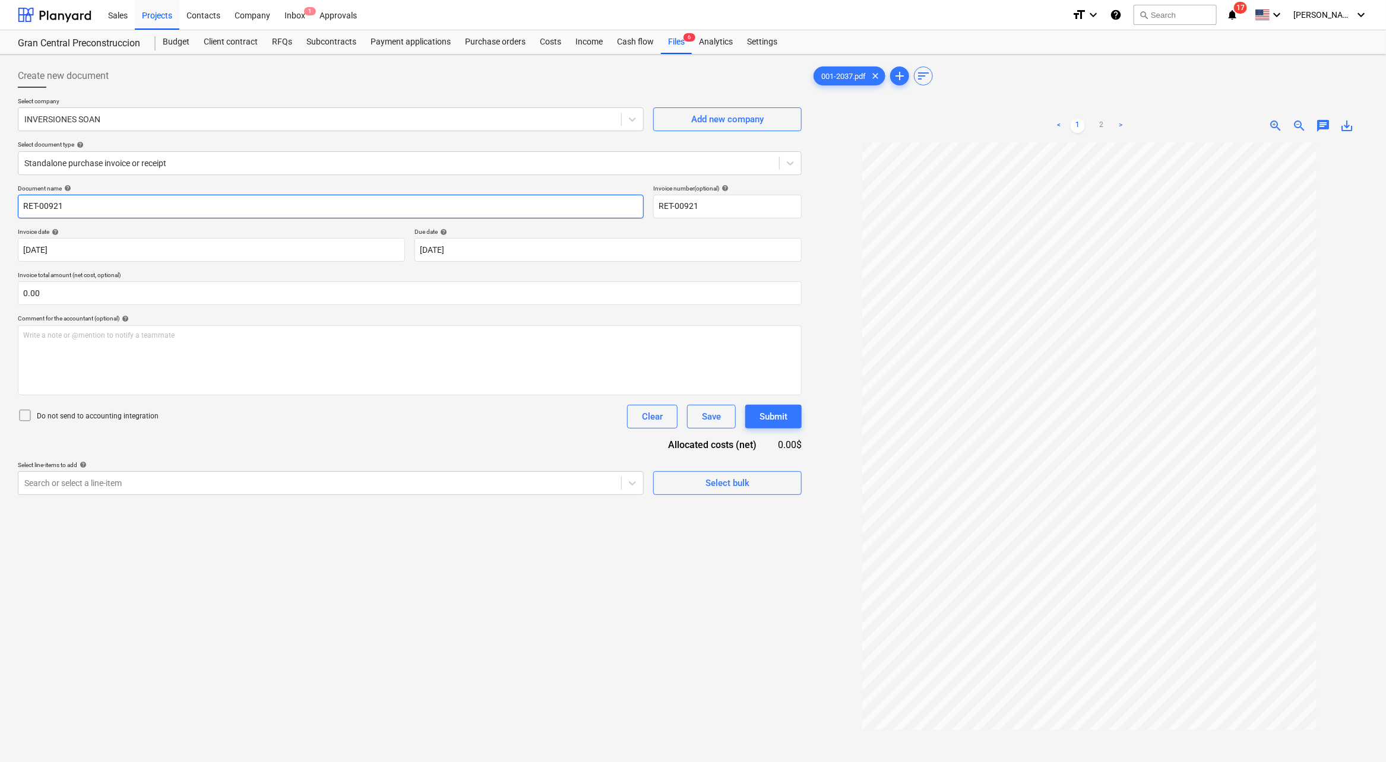
click at [172, 204] on input "RET-00921" at bounding box center [331, 207] width 626 height 24
drag, startPoint x: 159, startPoint y: 204, endPoint x: 0, endPoint y: 205, distance: 159.1
click at [0, 205] on div "Create new document Select company INVERSIONES SOAN Add new company Select docu…" at bounding box center [693, 468] width 1386 height 826
type input "Servicios Zoho Finales"
click at [546, 483] on div at bounding box center [319, 483] width 591 height 12
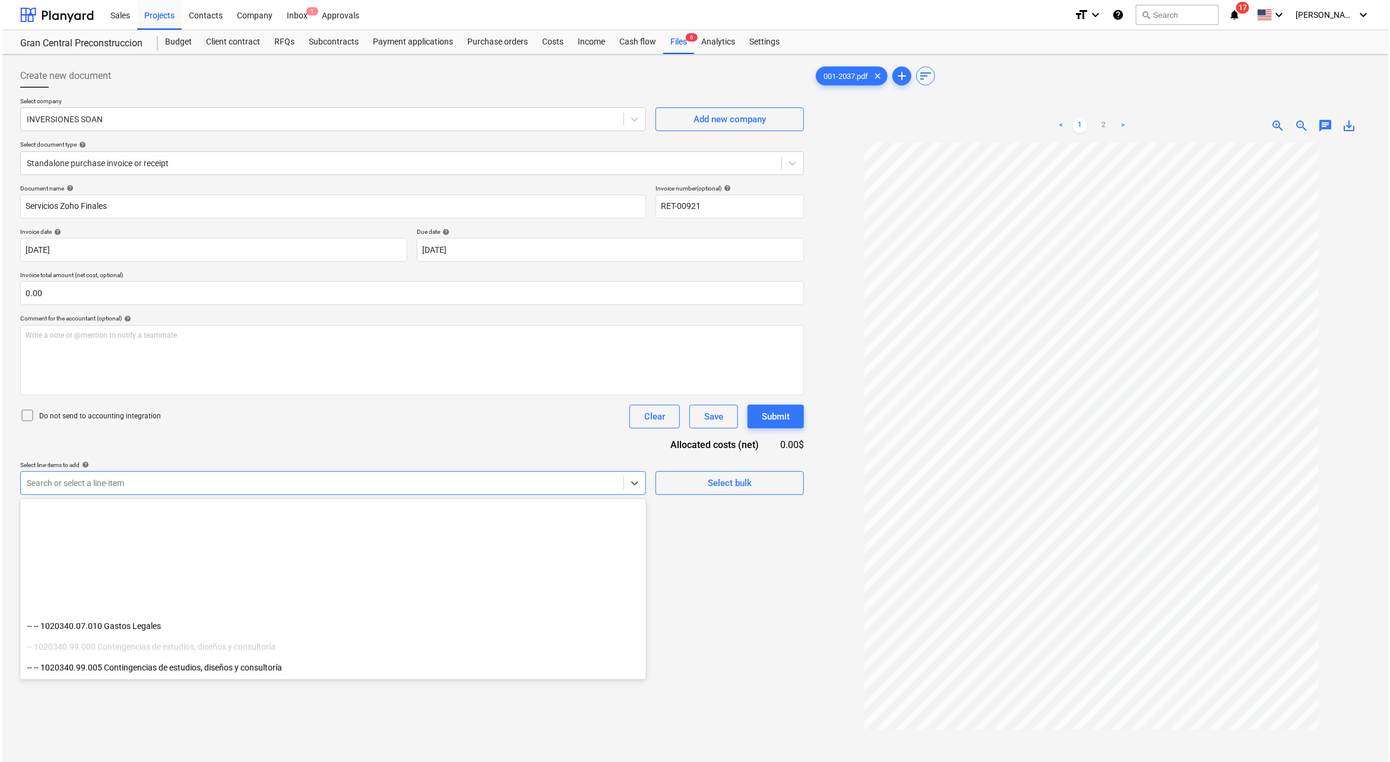
scroll to position [1108, 0]
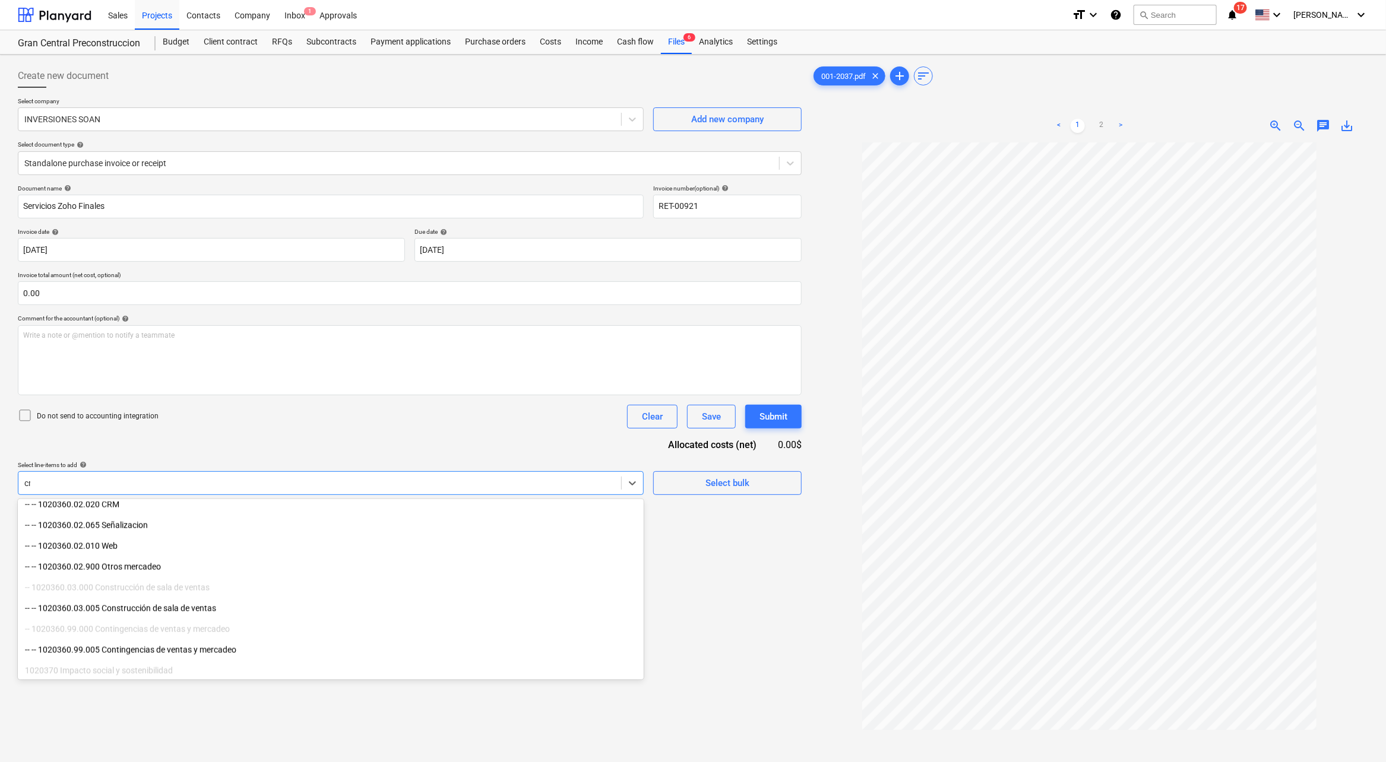
type input "crm"
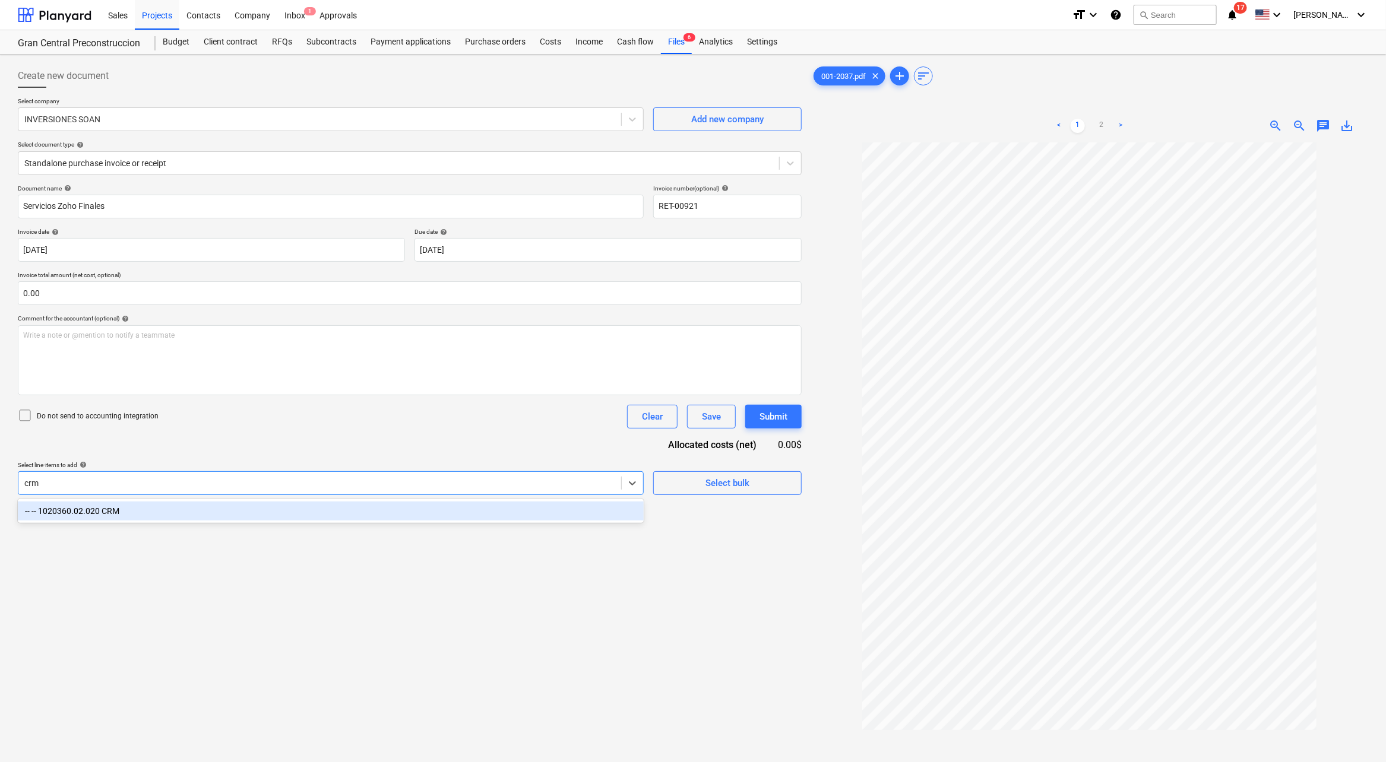
click at [431, 506] on div "-- -- 1020360.02.020 CRM" at bounding box center [331, 511] width 626 height 19
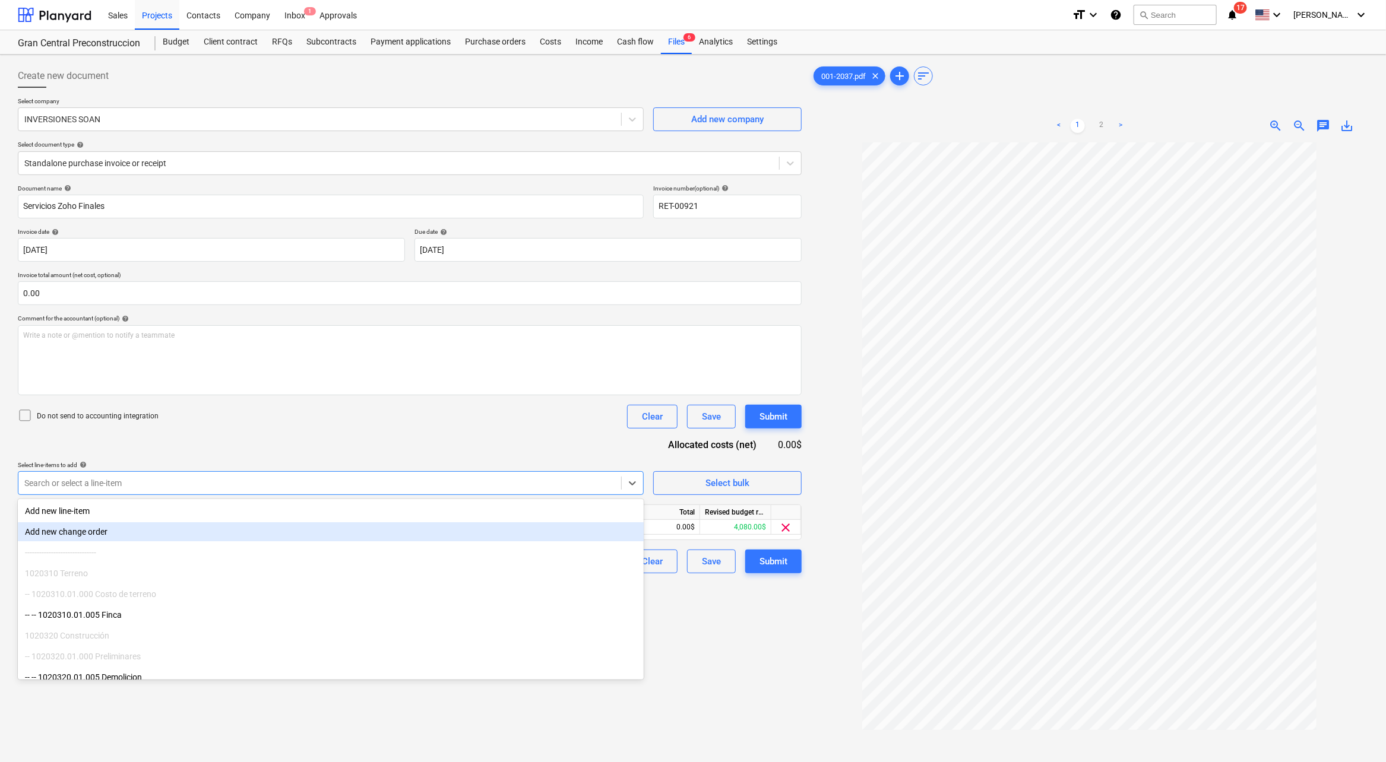
click at [697, 675] on div "Create new document Select company INVERSIONES SOAN Add new company Select docu…" at bounding box center [409, 467] width 793 height 817
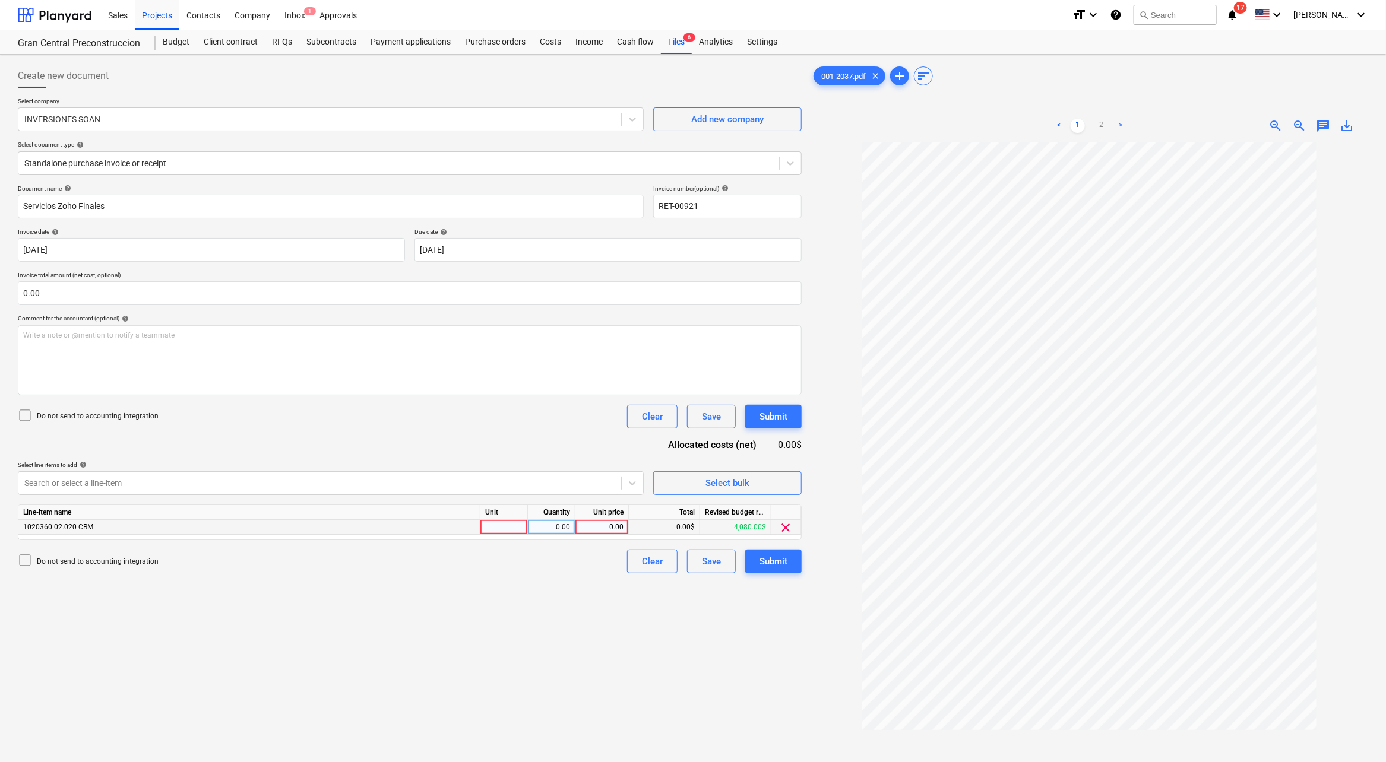
click at [617, 526] on div "0.00" at bounding box center [601, 527] width 43 height 15
type input "1926"
click at [520, 664] on div "Create new document Select company INVERSIONES SOAN Add new company Select docu…" at bounding box center [409, 467] width 793 height 817
click at [774, 568] on div "Submit" at bounding box center [773, 561] width 28 height 15
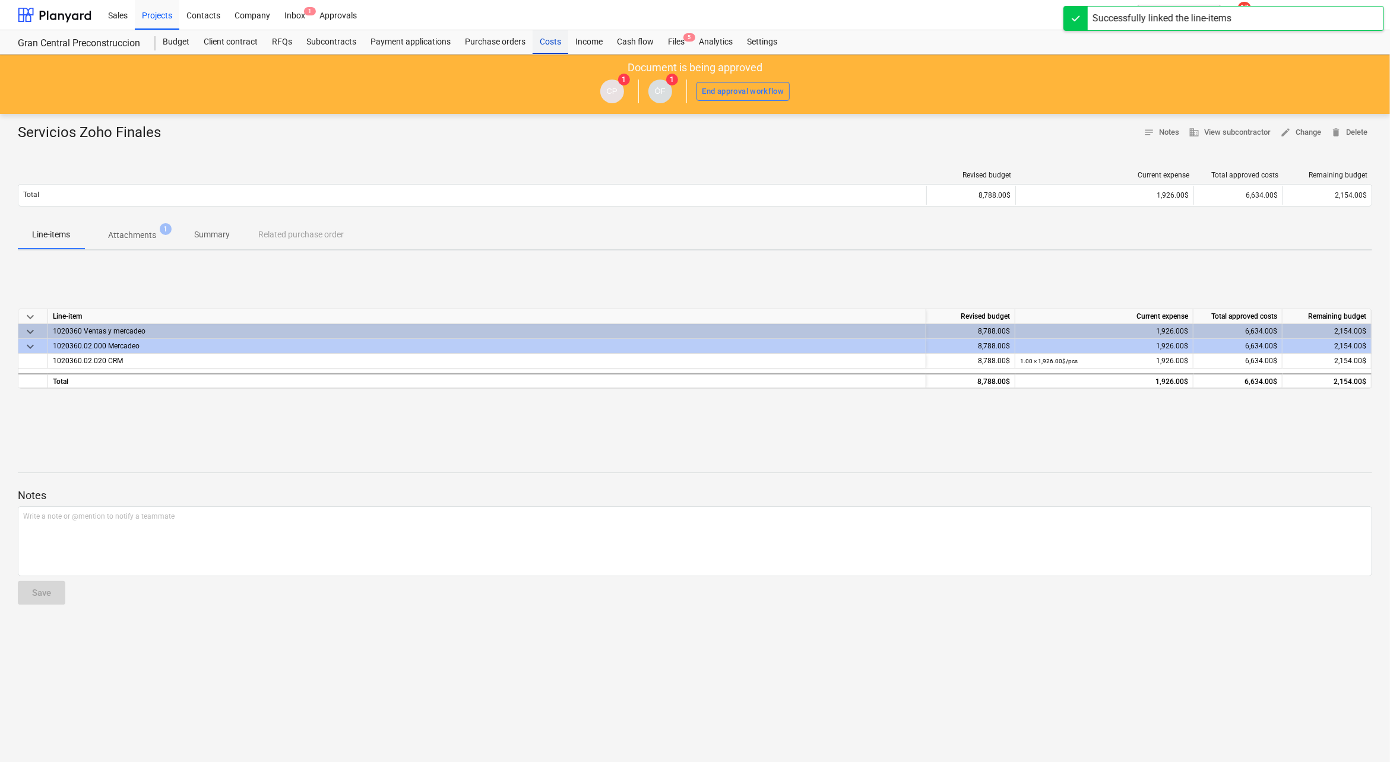
click at [549, 36] on div "Costs" at bounding box center [551, 42] width 36 height 24
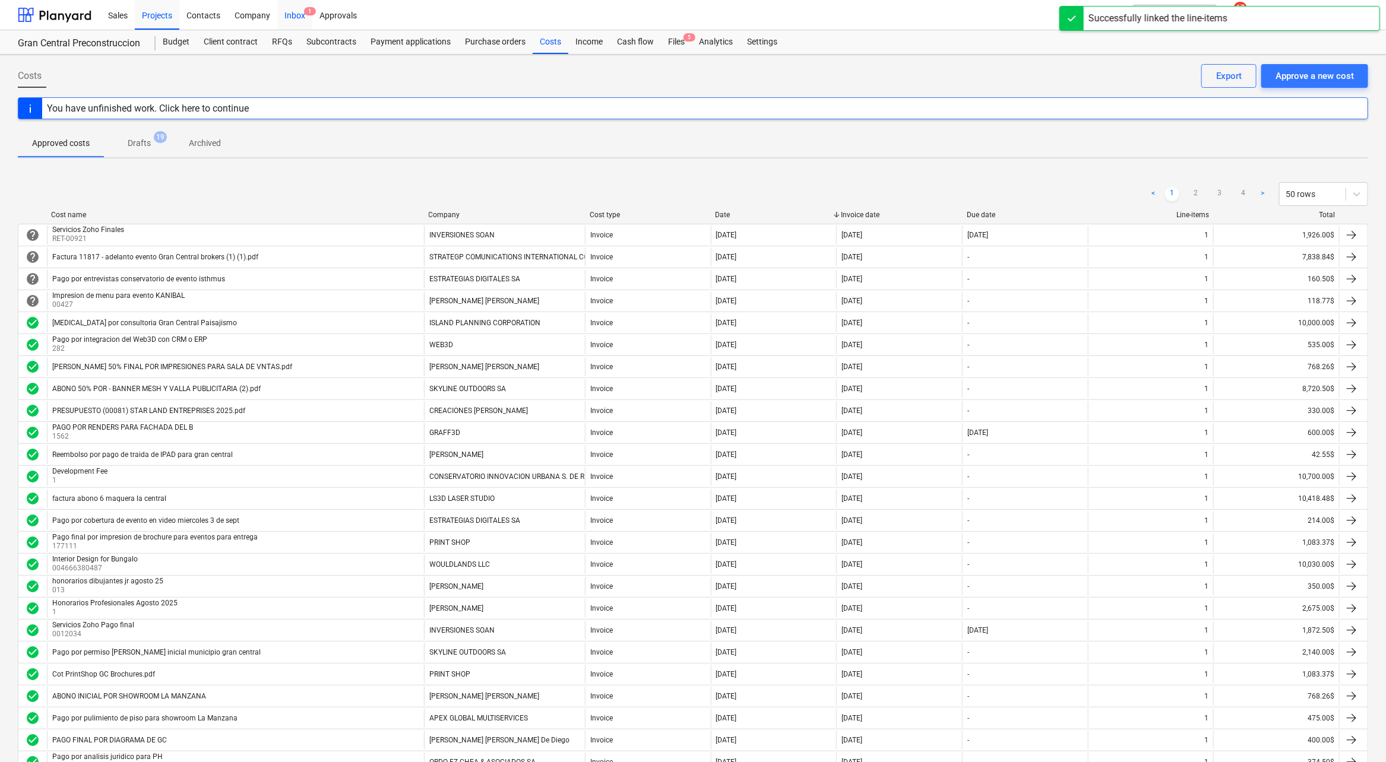
click at [278, 16] on div "Inbox 1" at bounding box center [294, 14] width 35 height 30
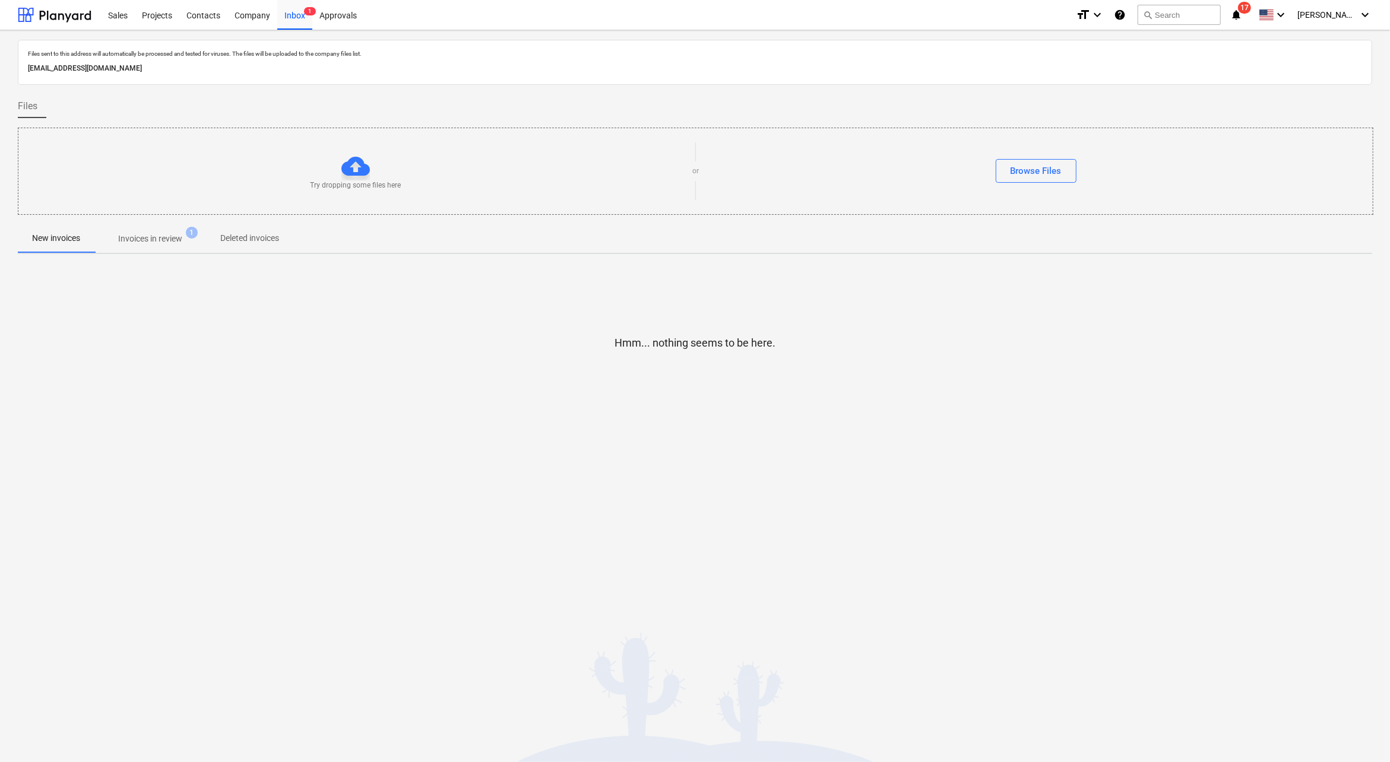
click at [142, 230] on span "Invoices in review 1" at bounding box center [150, 238] width 112 height 21
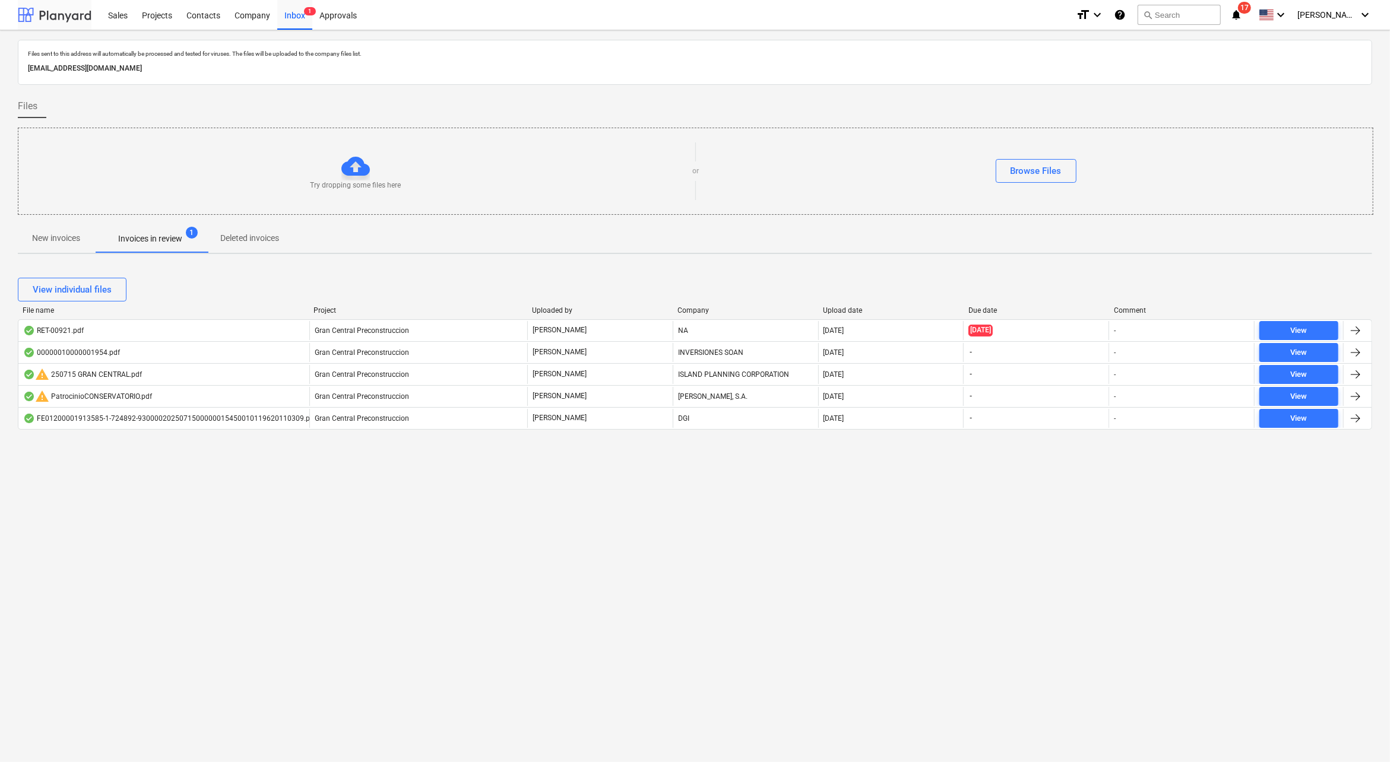
click at [66, 14] on div at bounding box center [55, 15] width 74 height 30
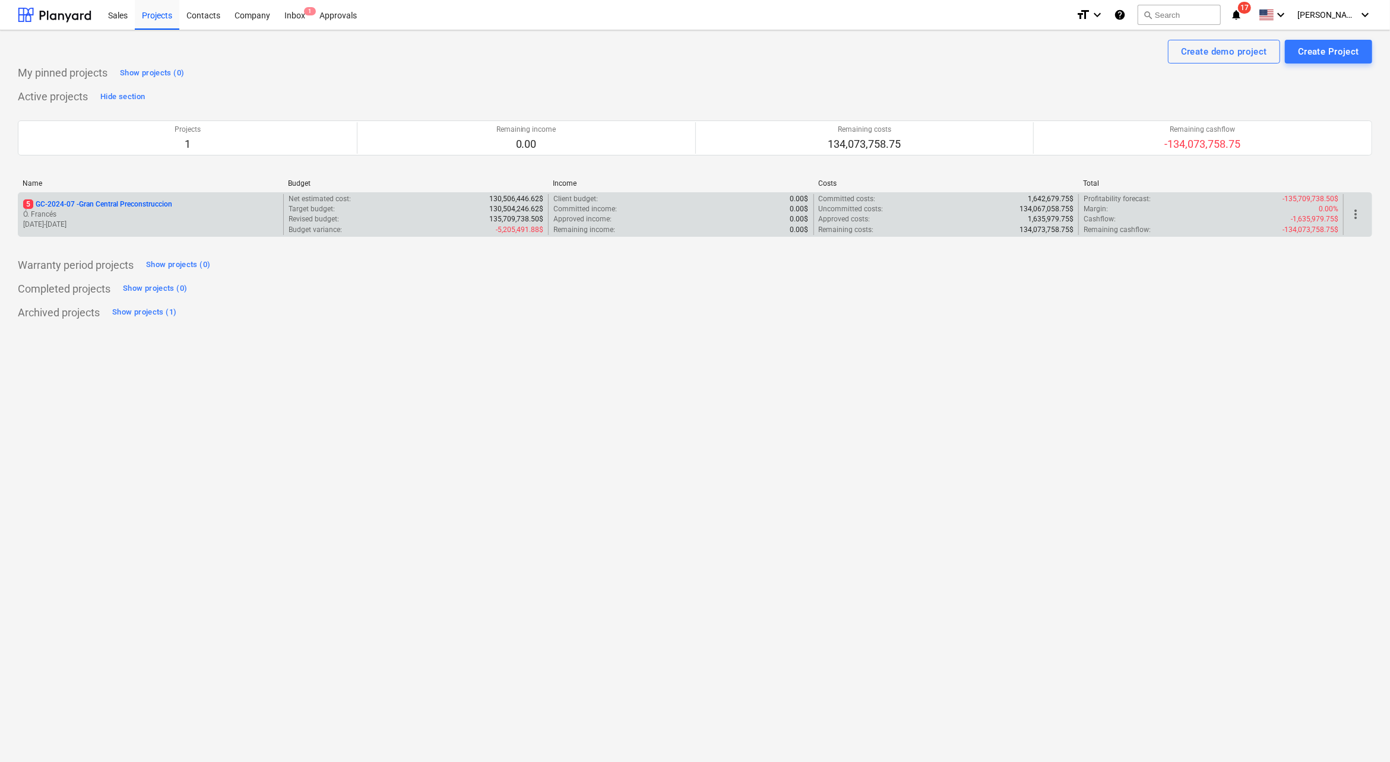
click at [163, 213] on p "Ó. Francés" at bounding box center [150, 215] width 255 height 10
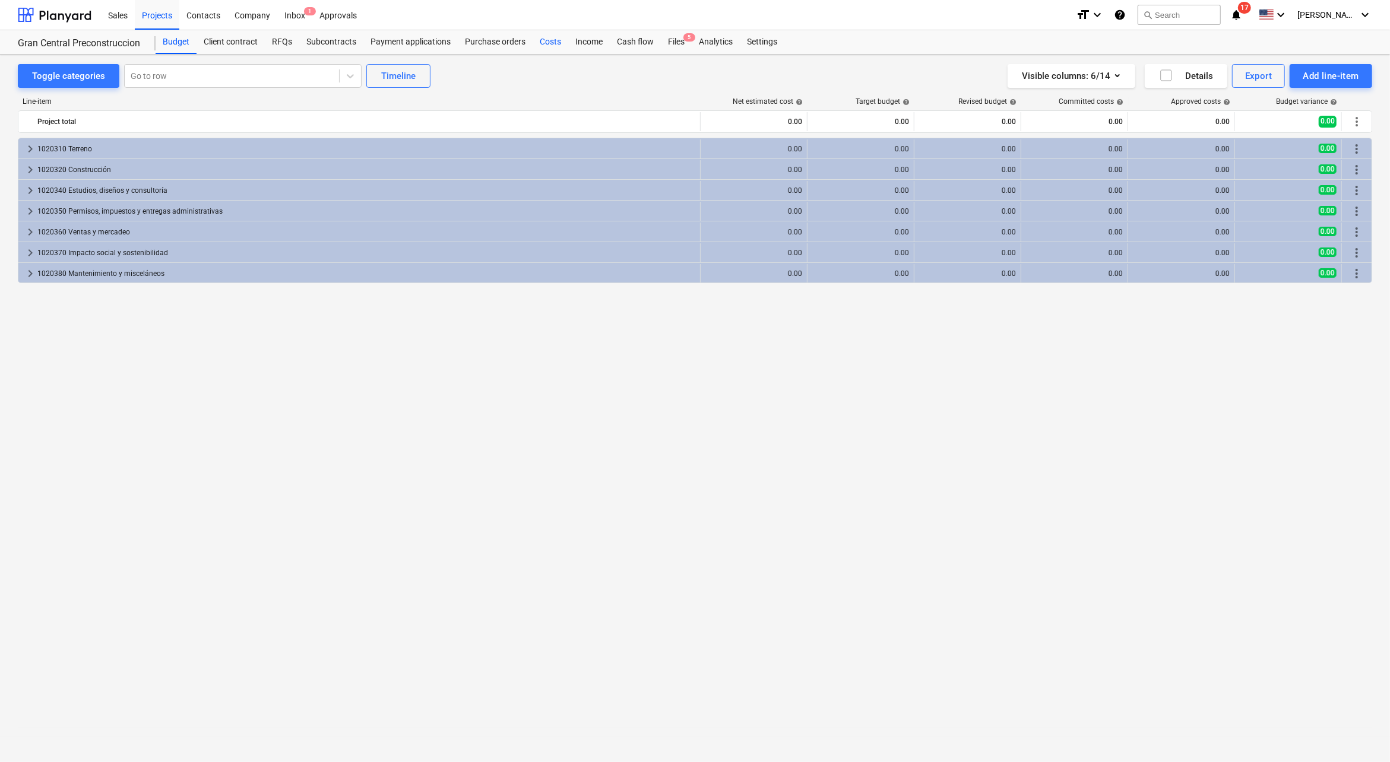
click at [546, 35] on div "Costs" at bounding box center [551, 42] width 36 height 24
